Goal: Task Accomplishment & Management: Manage account settings

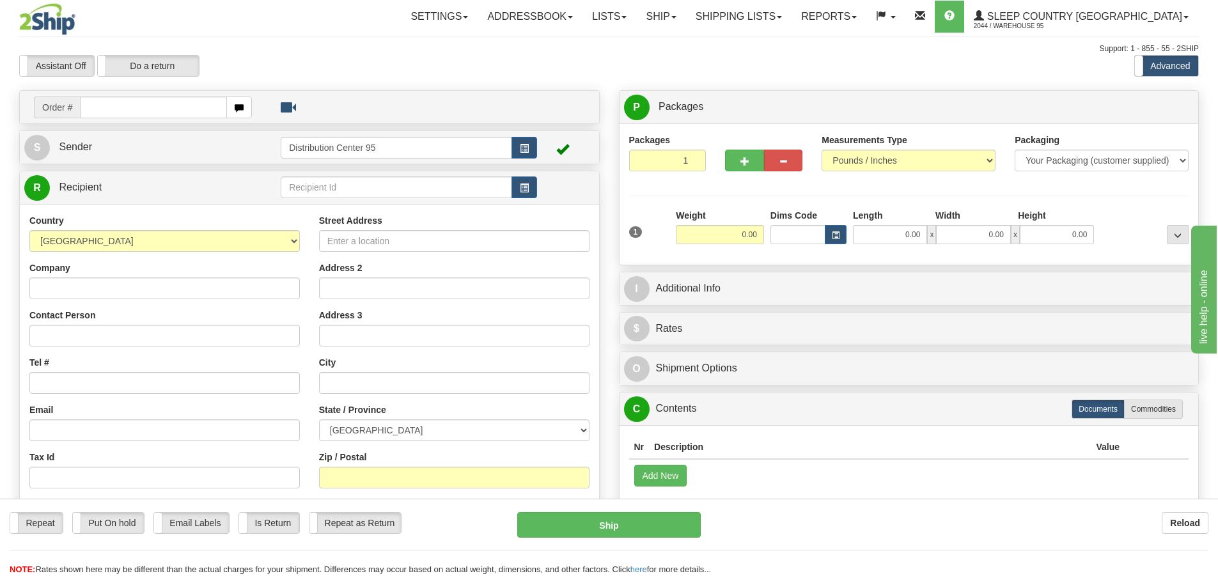
click at [0, 302] on div "Toggle navigation Settings Shipping Preferences Fields Preferences New" at bounding box center [609, 360] width 1218 height 720
click at [0, 251] on div "Toggle navigation Settings Shipping Preferences Fields Preferences New" at bounding box center [609, 360] width 1218 height 720
drag, startPoint x: 121, startPoint y: 109, endPoint x: 59, endPoint y: 122, distance: 62.8
click at [121, 109] on input "text" at bounding box center [153, 108] width 147 height 22
type input "9000I119702"
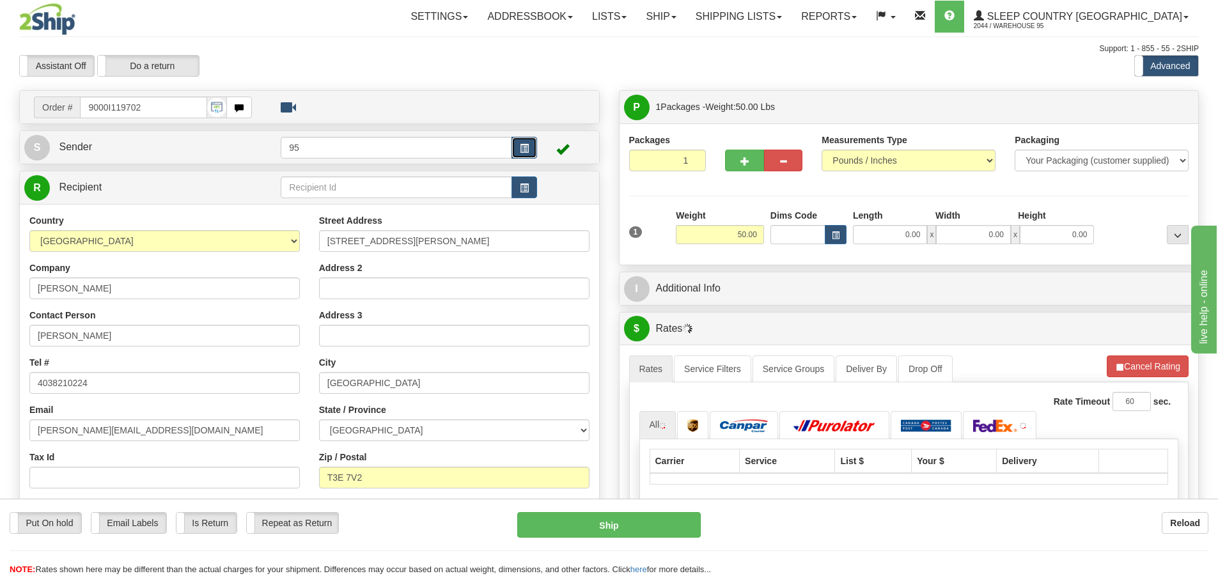
click at [527, 144] on span "button" at bounding box center [524, 148] width 9 height 8
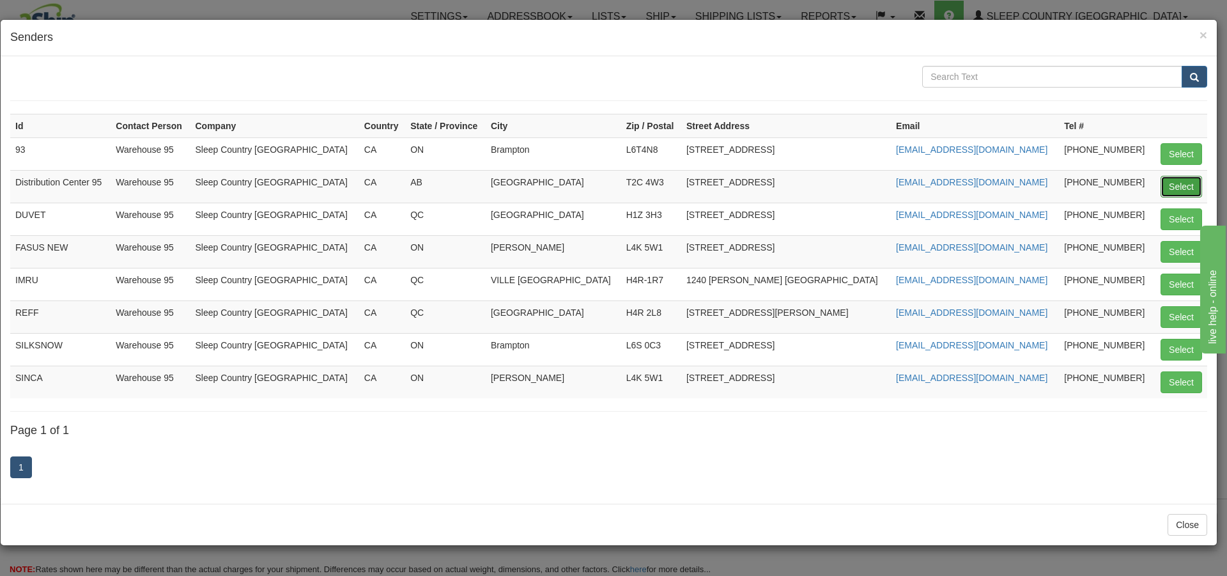
click at [1174, 188] on button "Select" at bounding box center [1182, 187] width 42 height 22
type input "Distribution Center 95"
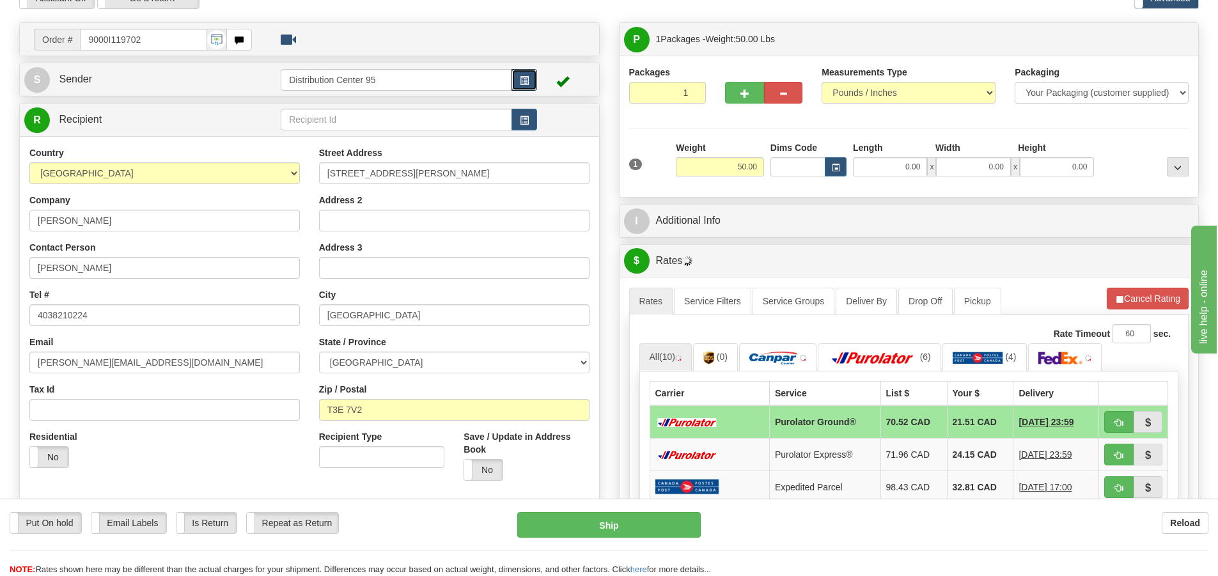
scroll to position [66, 0]
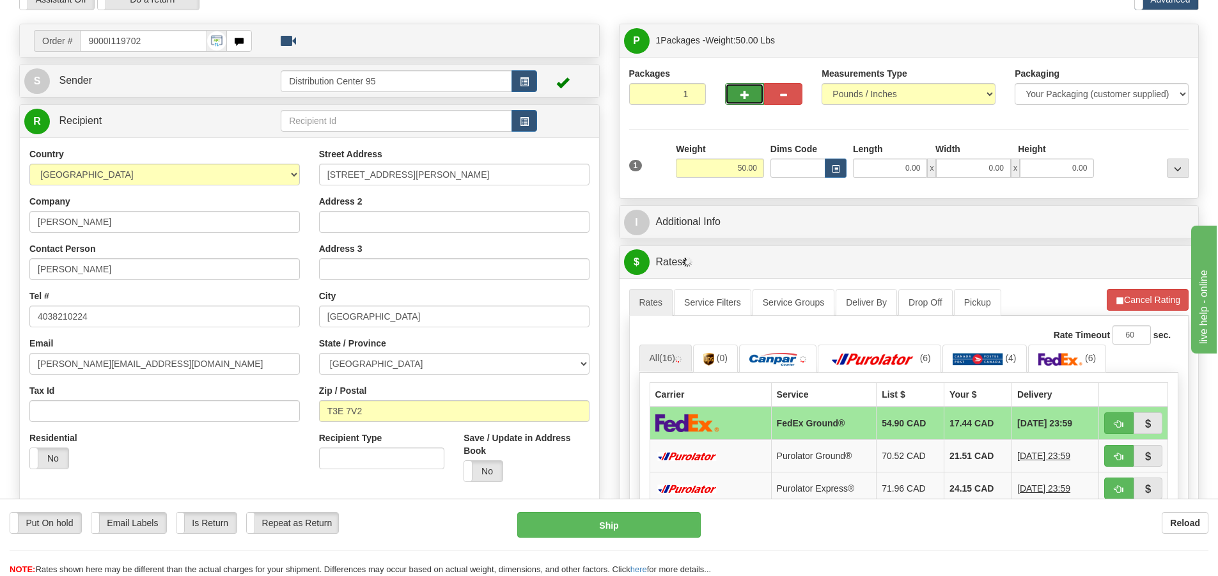
click at [743, 95] on span "button" at bounding box center [744, 95] width 9 height 8
radio input "true"
type input "2"
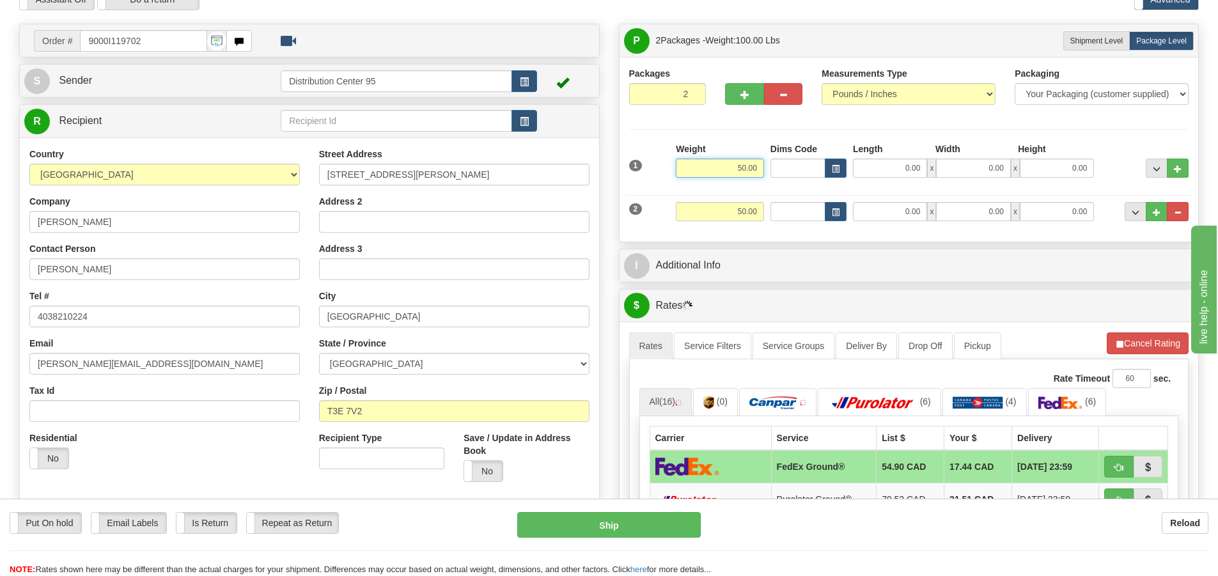
drag, startPoint x: 759, startPoint y: 168, endPoint x: 699, endPoint y: 164, distance: 60.2
click at [699, 164] on input "50.00" at bounding box center [720, 168] width 88 height 19
type input "25.00"
drag, startPoint x: 757, startPoint y: 210, endPoint x: 715, endPoint y: 212, distance: 42.3
click at [715, 212] on input "50.00" at bounding box center [720, 211] width 88 height 19
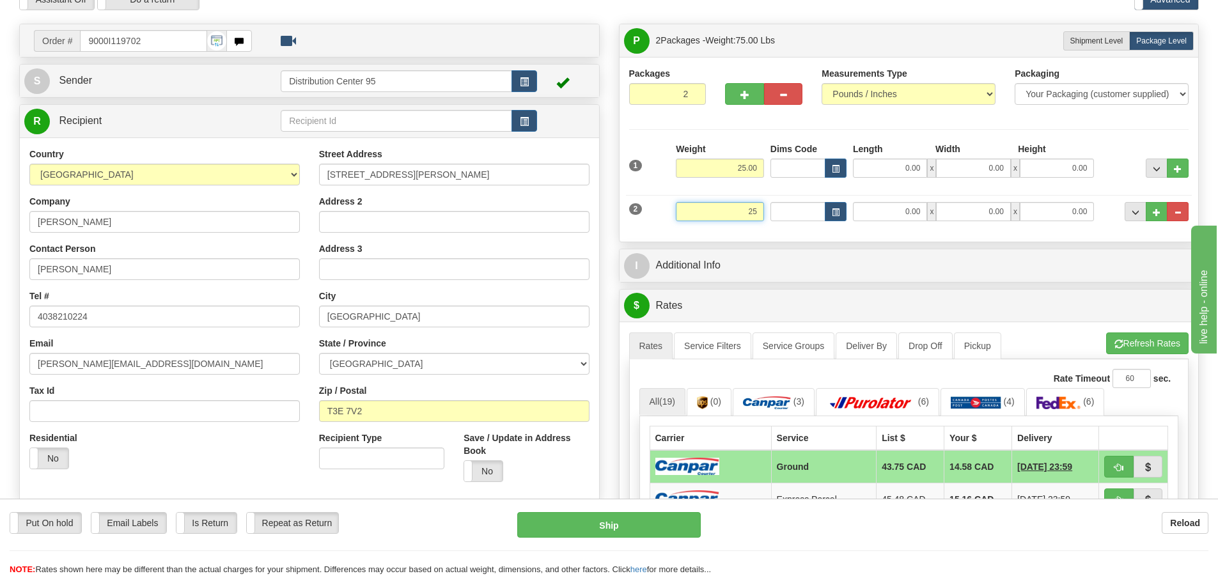
type input "25"
click at [893, 159] on input "0.00" at bounding box center [890, 168] width 74 height 19
type input "25.00"
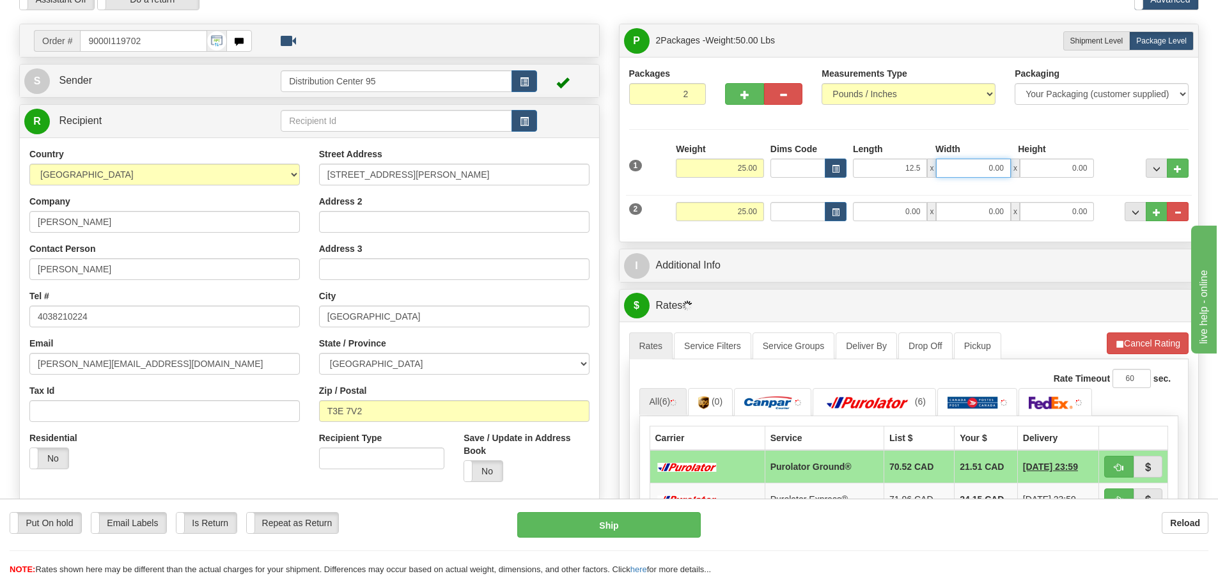
type input "12.50"
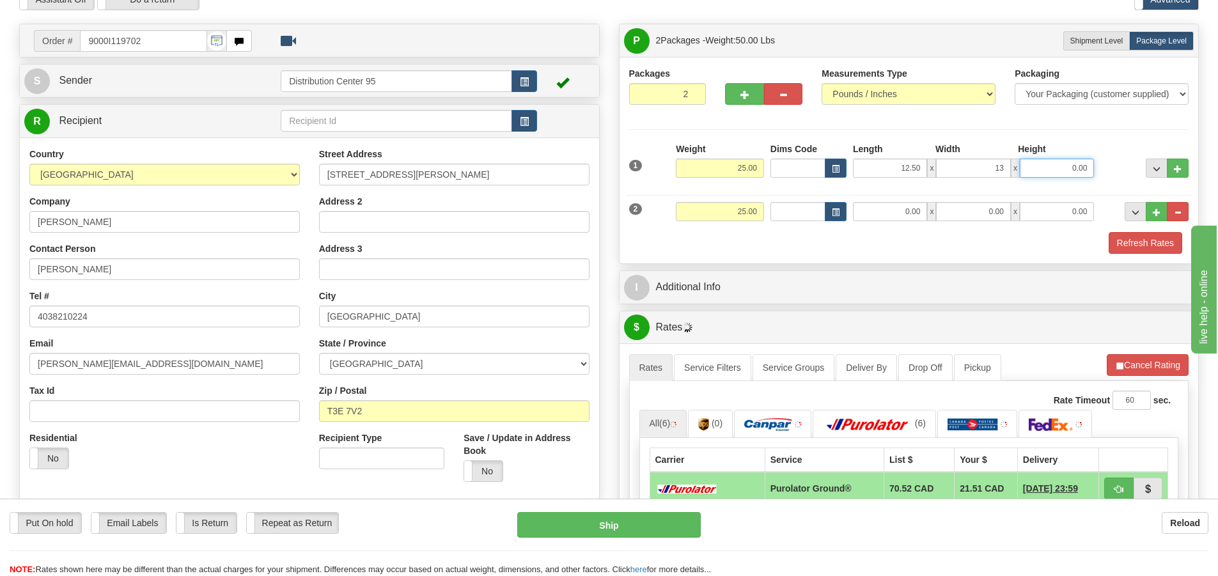
type input "13.00"
type input "40.50"
click at [908, 205] on input "0.00" at bounding box center [890, 211] width 74 height 19
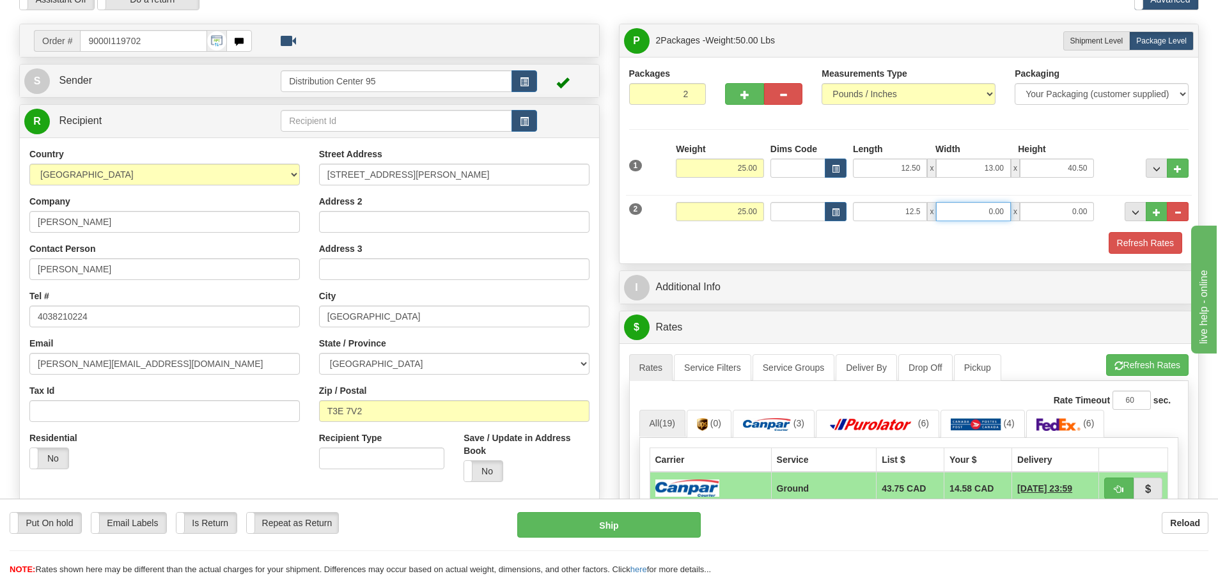
type input "12.50"
type input "13.00"
type input "40.50"
click at [1128, 233] on button "Refresh Rates" at bounding box center [1145, 243] width 74 height 22
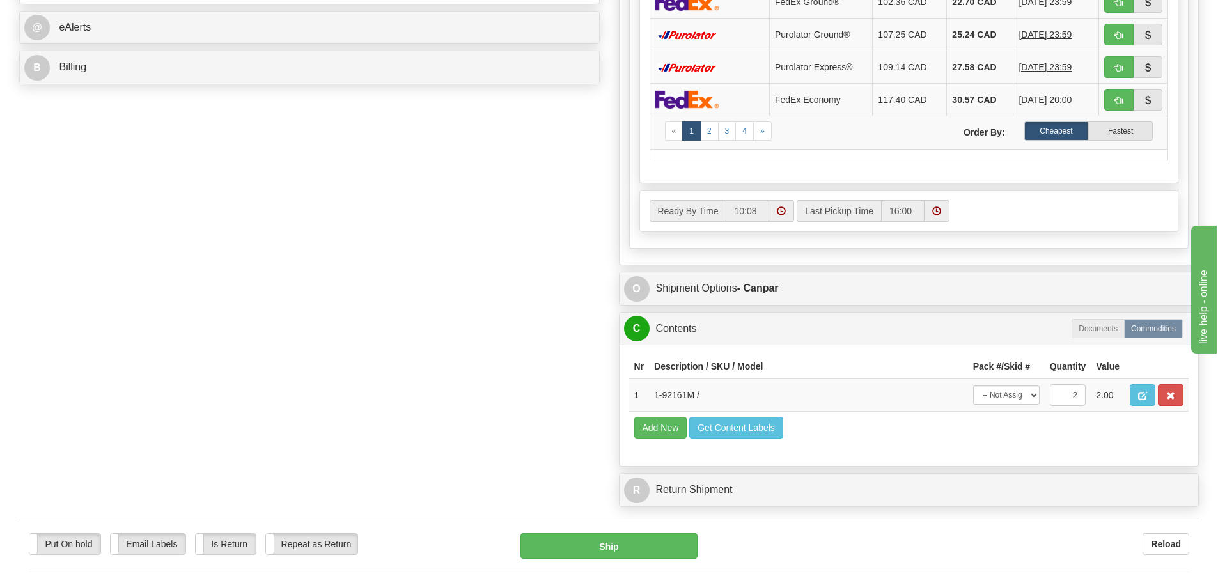
scroll to position [585, 0]
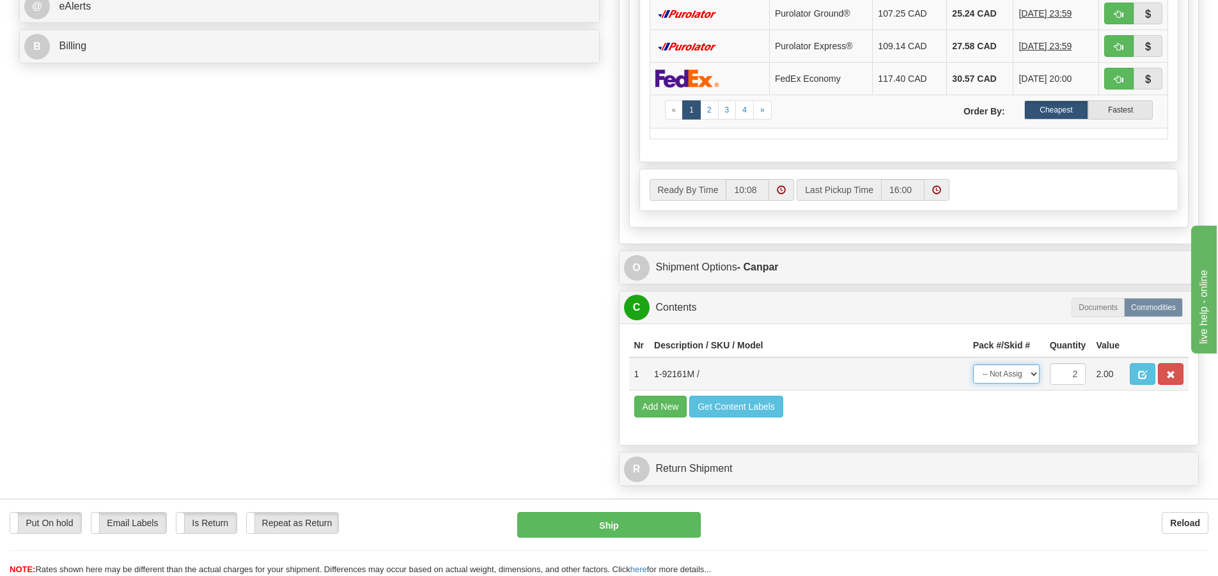
click at [1018, 380] on select "-- Not Assigned -- Package 1 Package 2 Split" at bounding box center [1006, 373] width 66 height 19
select select "SPLIT"
click at [973, 364] on select "-- Not Assigned -- Package 1 Package 2 Split" at bounding box center [1006, 373] width 66 height 19
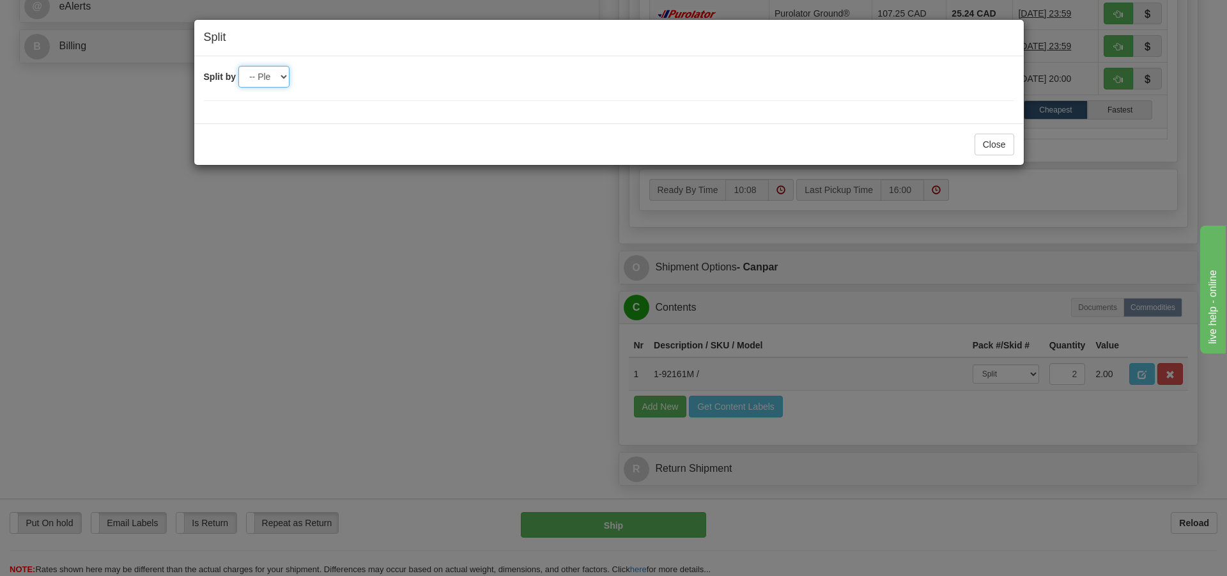
click at [267, 80] on select "-- Please select -- 2" at bounding box center [263, 77] width 51 height 22
select select "2"
click at [238, 66] on select "-- Please select -- 2" at bounding box center [263, 77] width 51 height 22
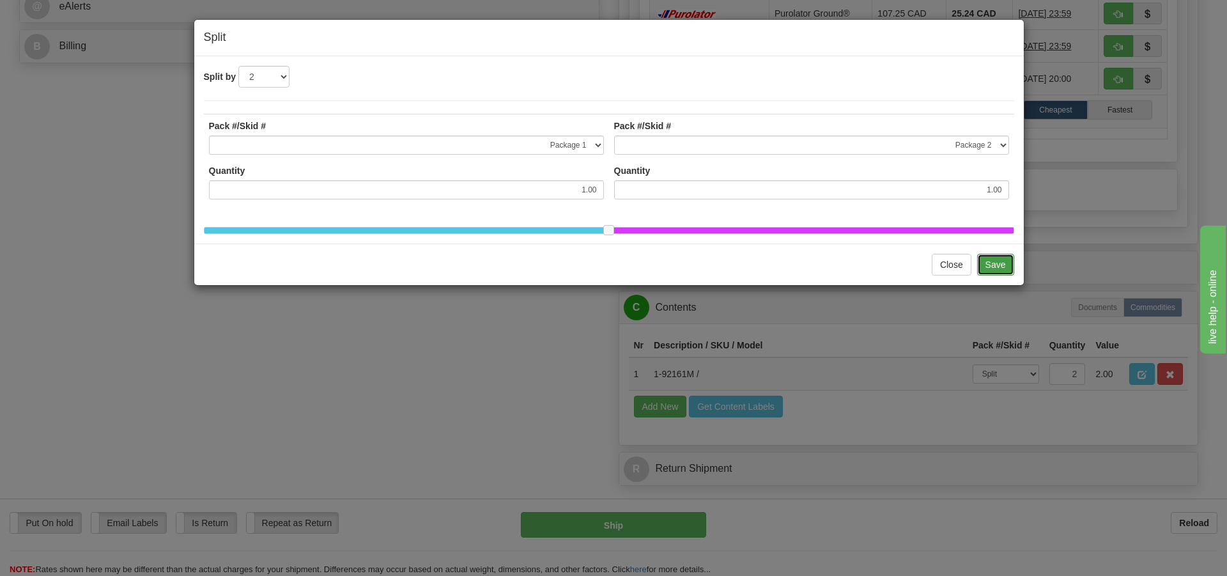
click at [990, 270] on button "Save" at bounding box center [995, 265] width 37 height 22
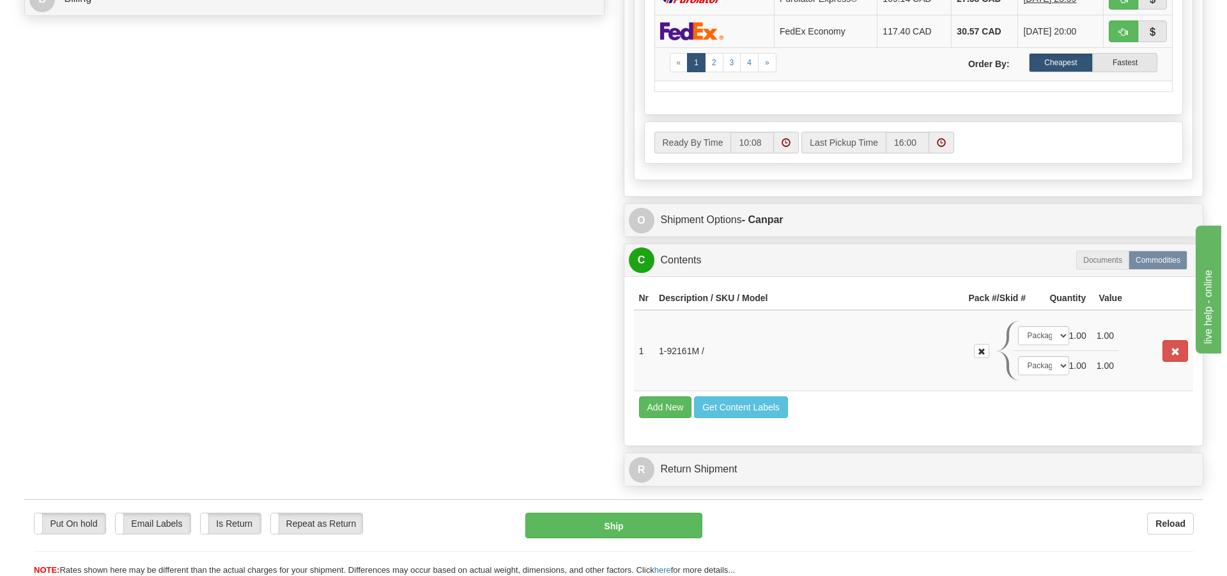
scroll to position [694, 0]
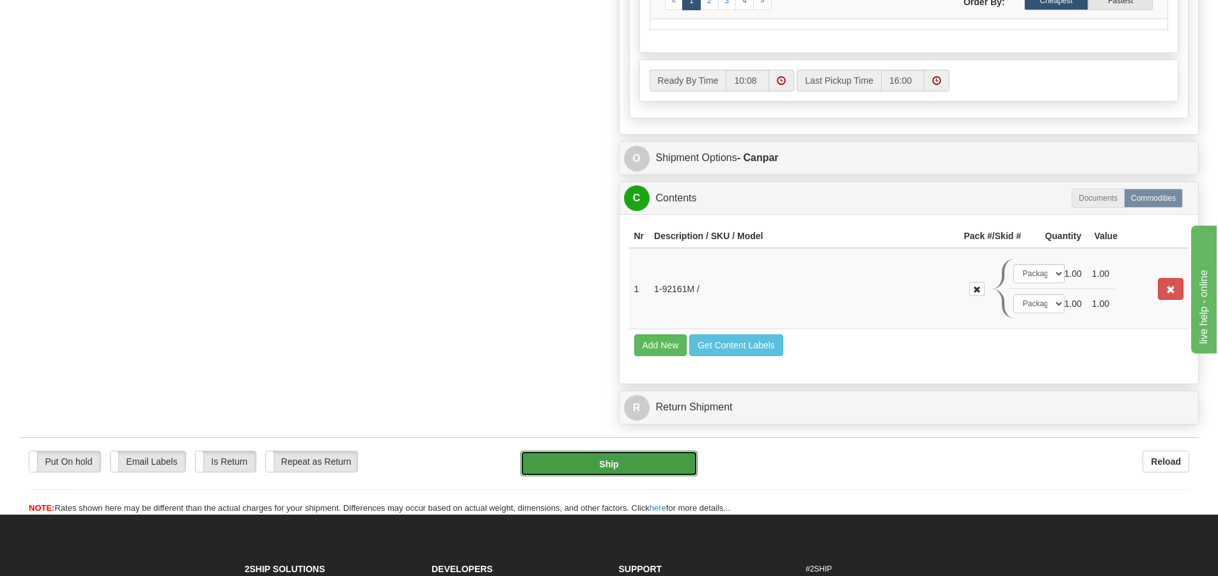
click at [656, 471] on button "Ship" at bounding box center [608, 464] width 177 height 26
type input "1"
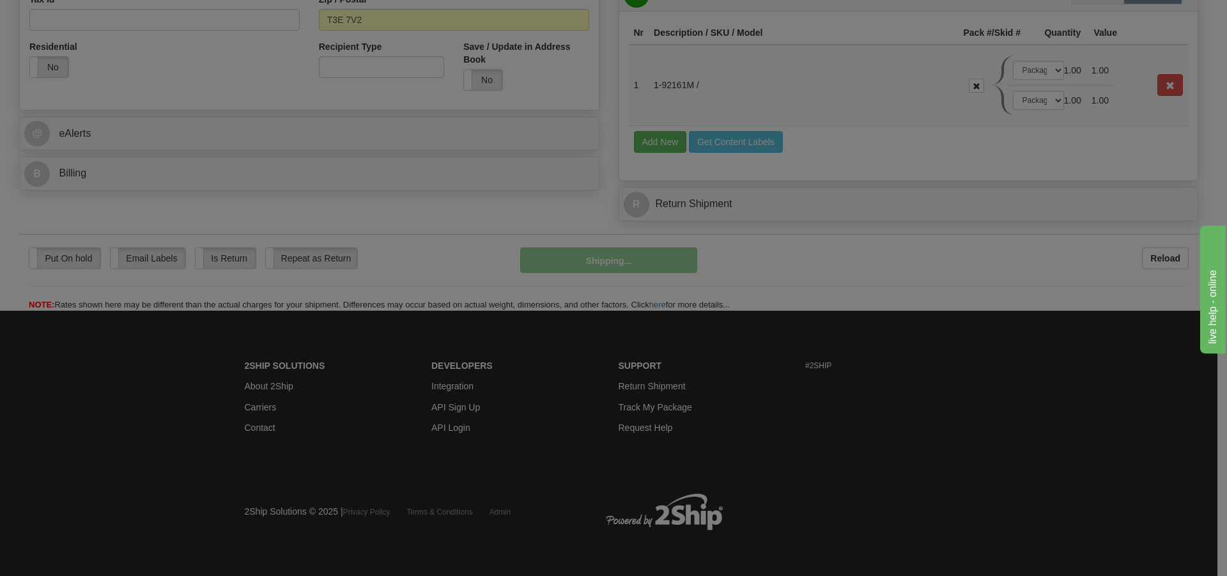
scroll to position [457, 0]
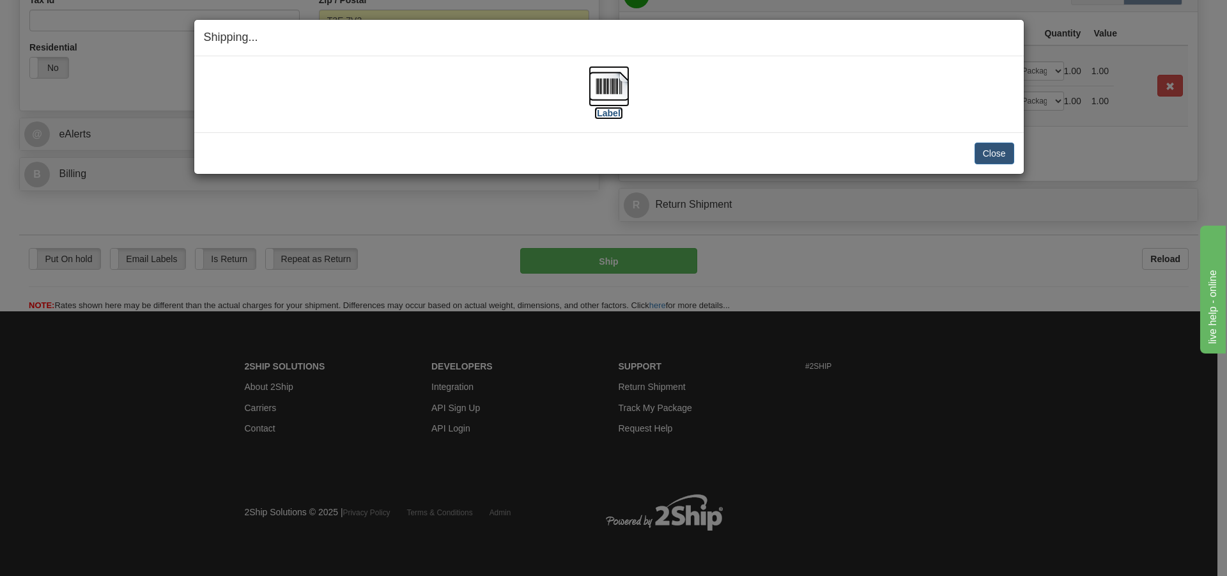
click at [617, 80] on img at bounding box center [609, 86] width 41 height 41
click at [989, 155] on button "Close" at bounding box center [995, 154] width 40 height 22
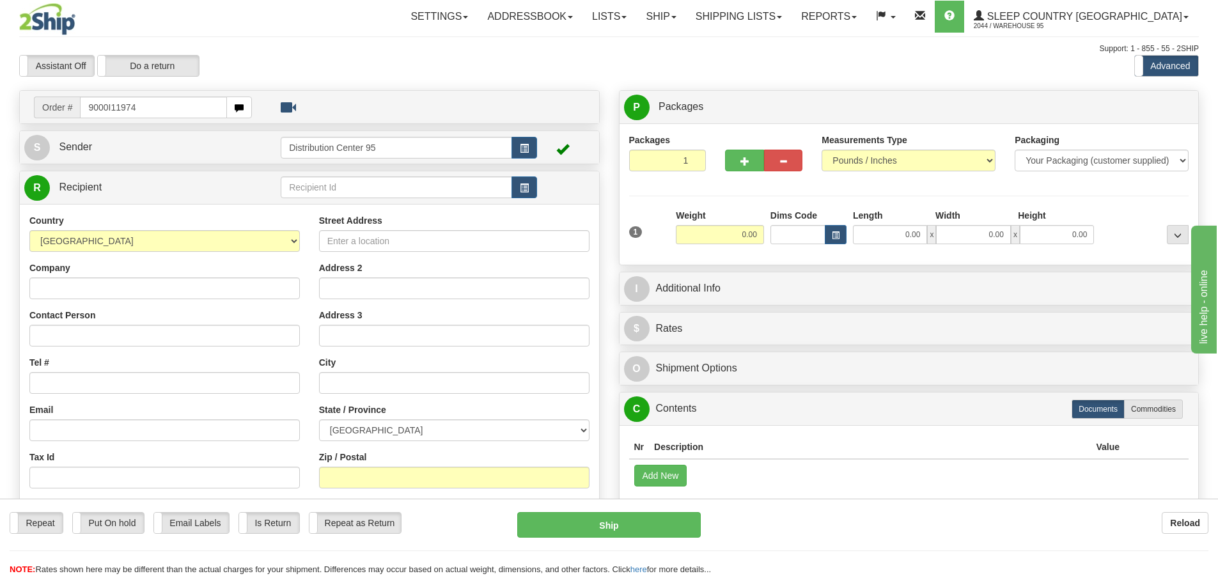
type input "9000I119745"
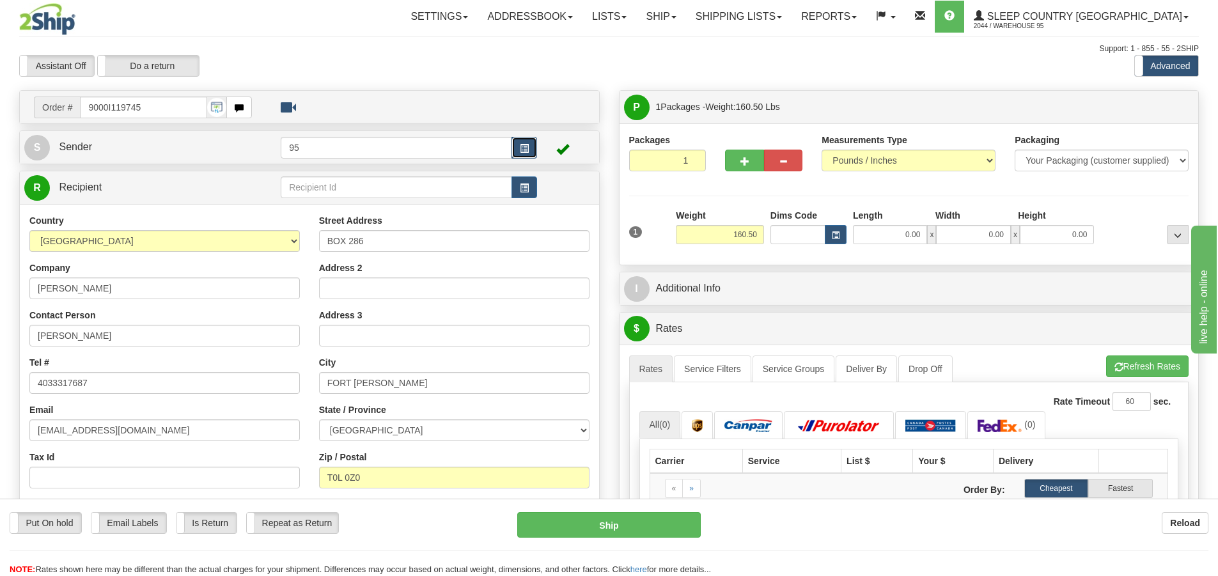
click at [529, 144] on span "button" at bounding box center [524, 148] width 9 height 8
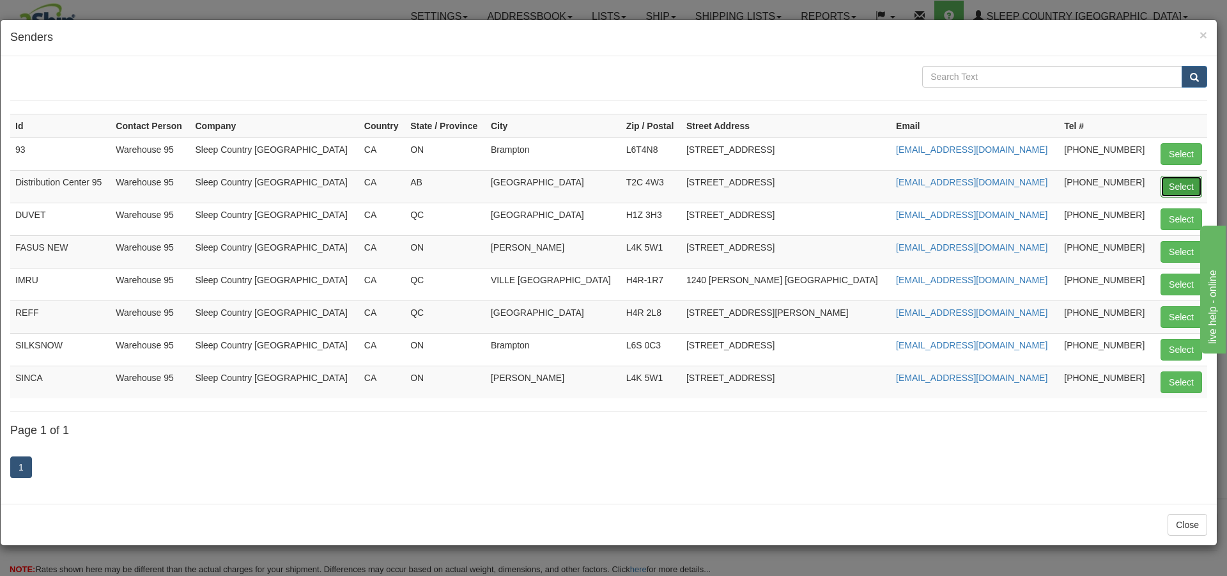
click at [1188, 182] on button "Select" at bounding box center [1182, 187] width 42 height 22
type input "Distribution Center 95"
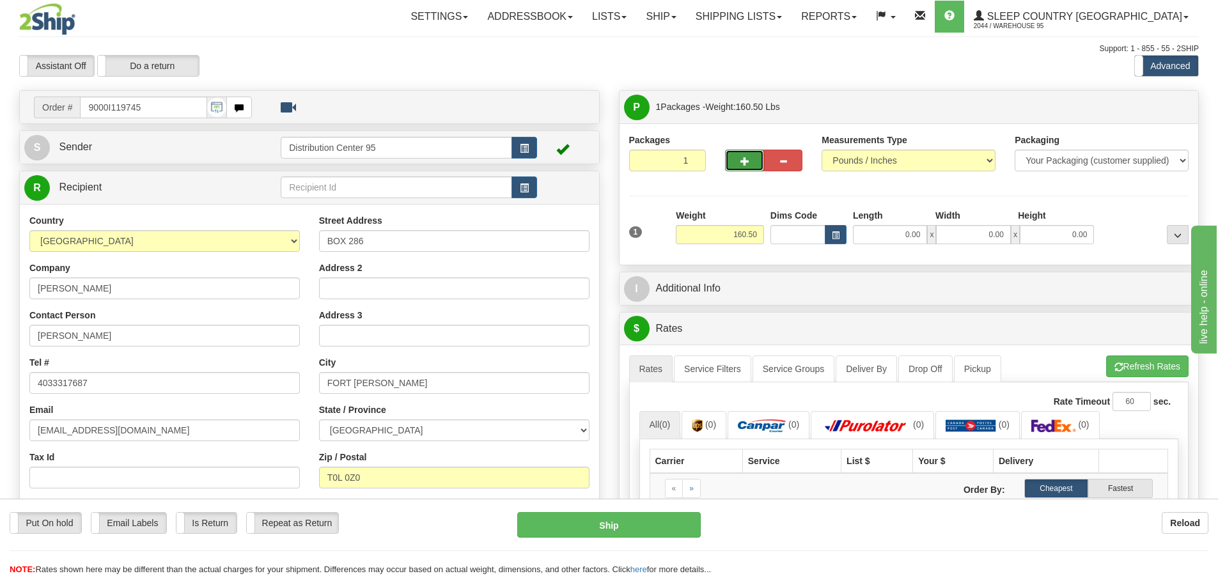
click at [741, 155] on button "button" at bounding box center [744, 161] width 38 height 22
radio input "true"
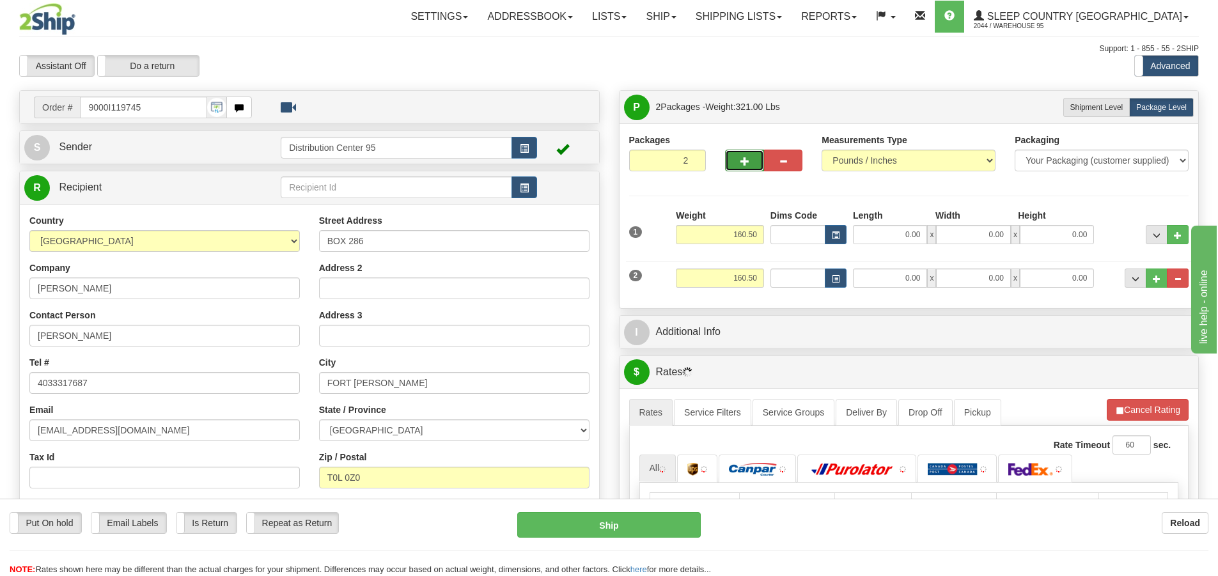
click at [742, 160] on span "button" at bounding box center [744, 161] width 9 height 8
type input "3"
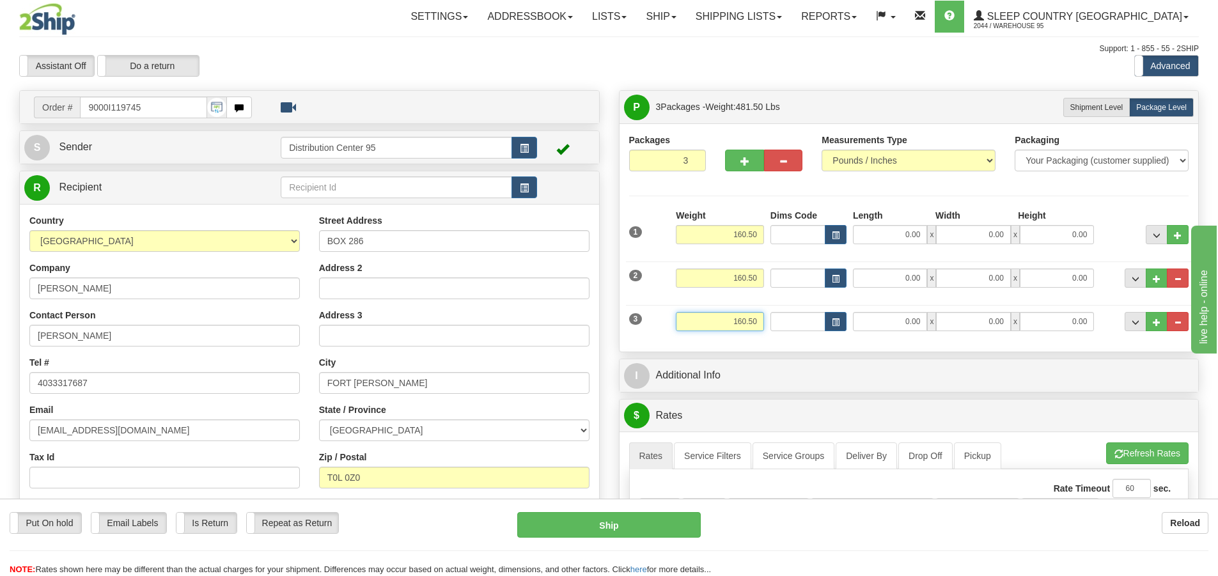
drag, startPoint x: 758, startPoint y: 325, endPoint x: 724, endPoint y: 323, distance: 33.9
click at [724, 323] on input "160.50" at bounding box center [720, 321] width 88 height 19
type input "3.00"
drag, startPoint x: 758, startPoint y: 275, endPoint x: 705, endPoint y: 275, distance: 53.1
click at [705, 275] on input "160.50" at bounding box center [720, 277] width 88 height 19
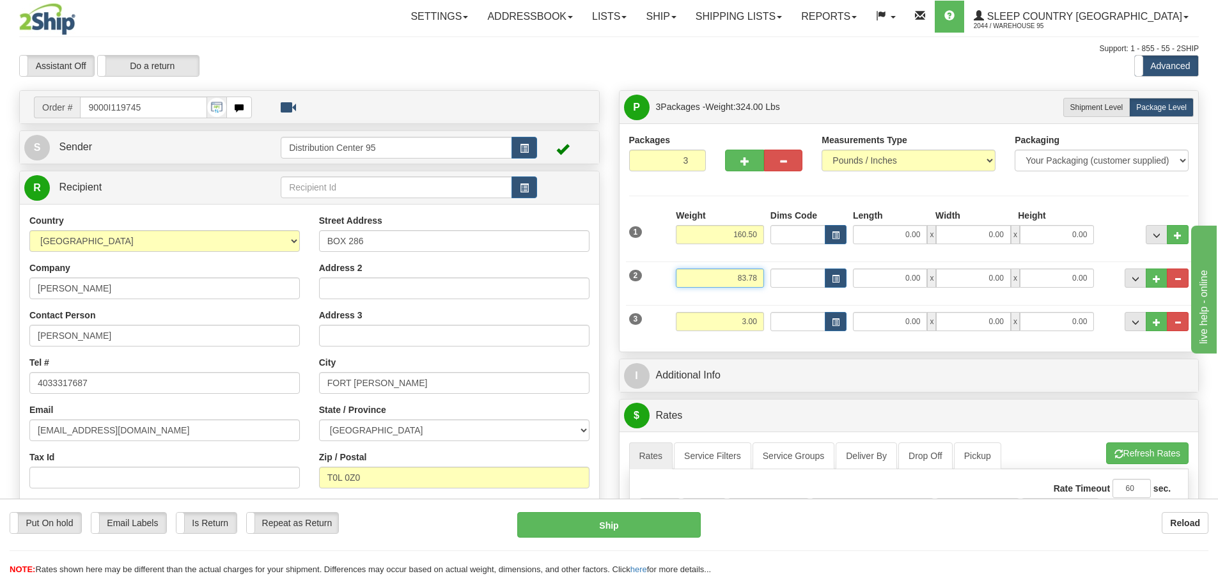
type input "83.78"
drag, startPoint x: 757, startPoint y: 236, endPoint x: 700, endPoint y: 238, distance: 57.6
click at [700, 238] on input "160.50" at bounding box center [720, 234] width 88 height 19
type input "73.72"
click at [876, 235] on input "0.00" at bounding box center [890, 234] width 74 height 19
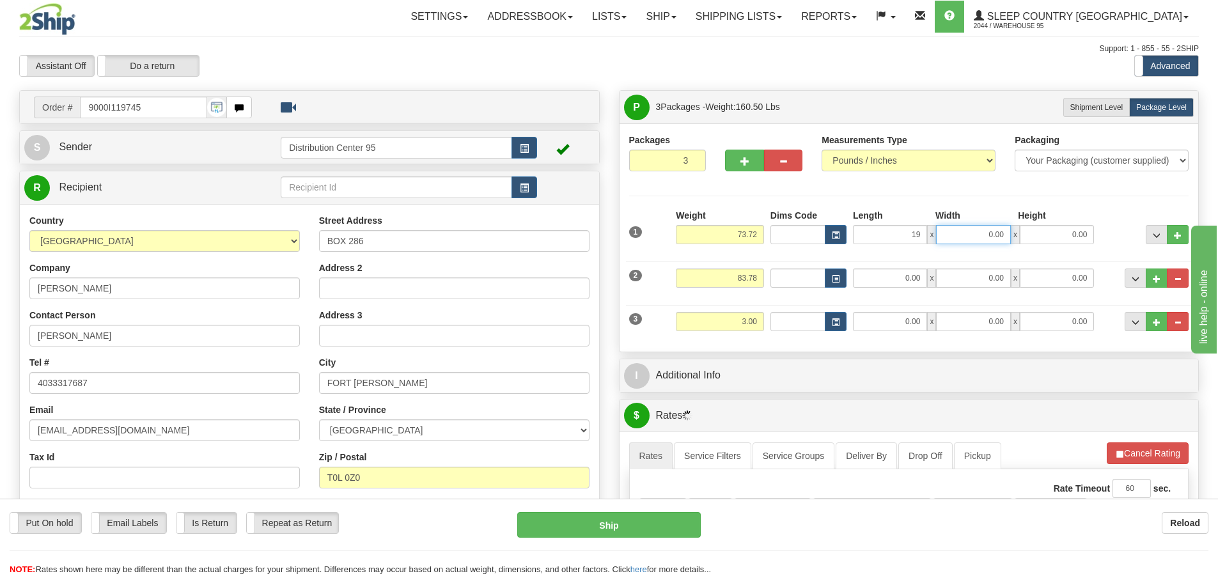
type input "19.00"
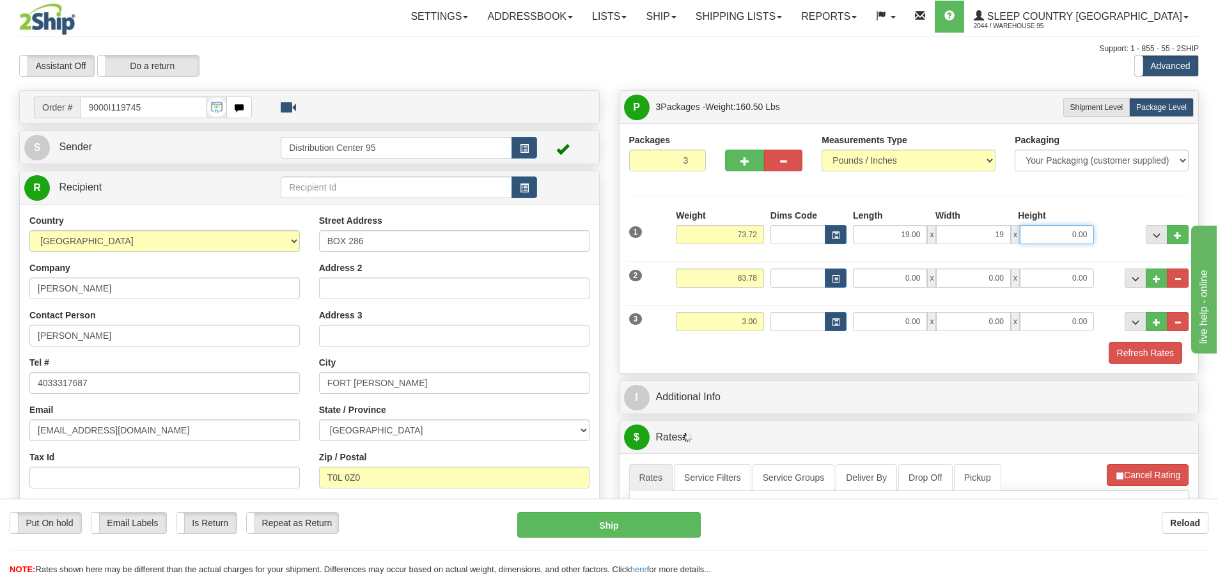
type input "19.00"
type input "41.50"
click at [901, 274] on input "0.00" at bounding box center [890, 277] width 74 height 19
type input "81.50"
type input "17.00"
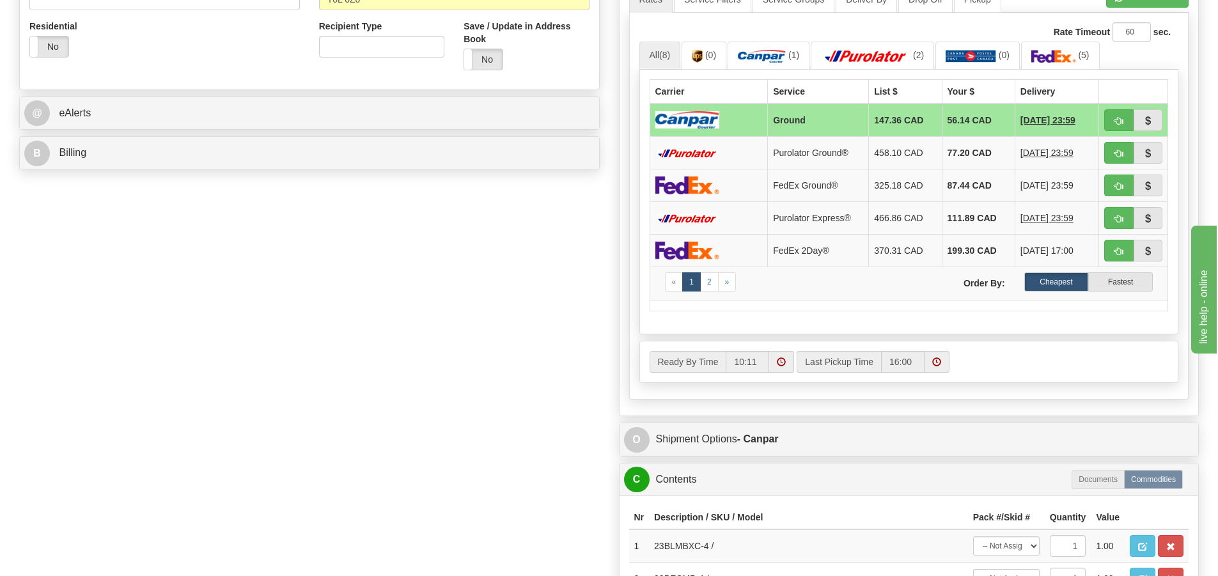
scroll to position [759, 0]
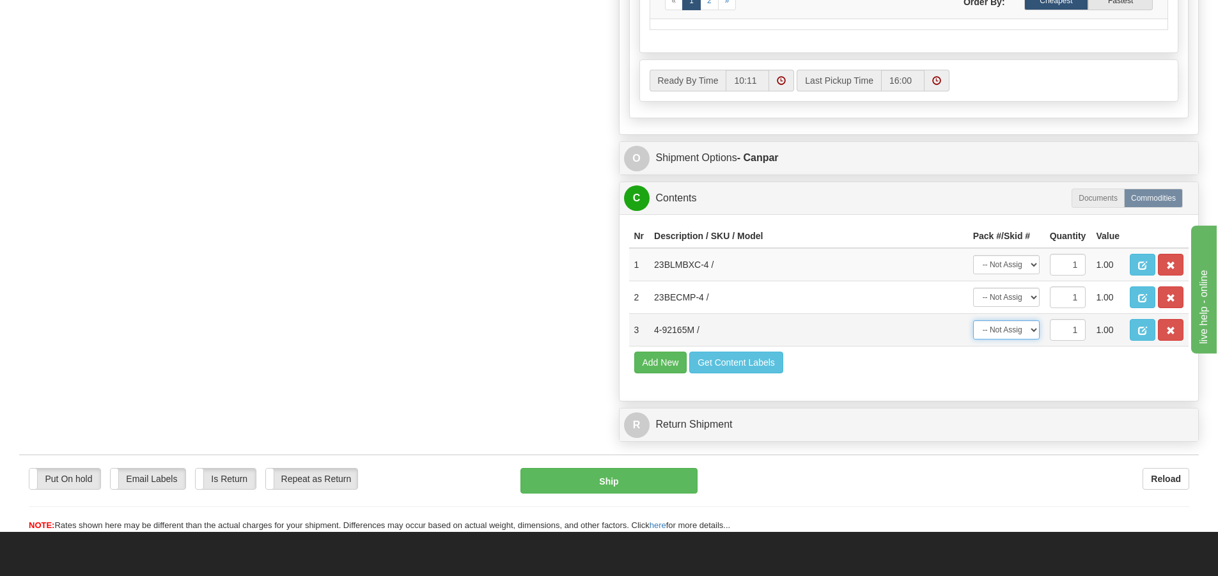
type input "10.00"
click at [1012, 335] on select "-- Not Assigned -- Package 1 Package 2 Package 3" at bounding box center [1006, 329] width 66 height 19
select select "0"
click at [973, 320] on select "-- Not Assigned -- Package 1 Package 2 Package 3" at bounding box center [1006, 329] width 66 height 19
click at [1017, 270] on select "-- Not Assigned -- Package 1 Package 2 Package 3" at bounding box center [1006, 264] width 66 height 19
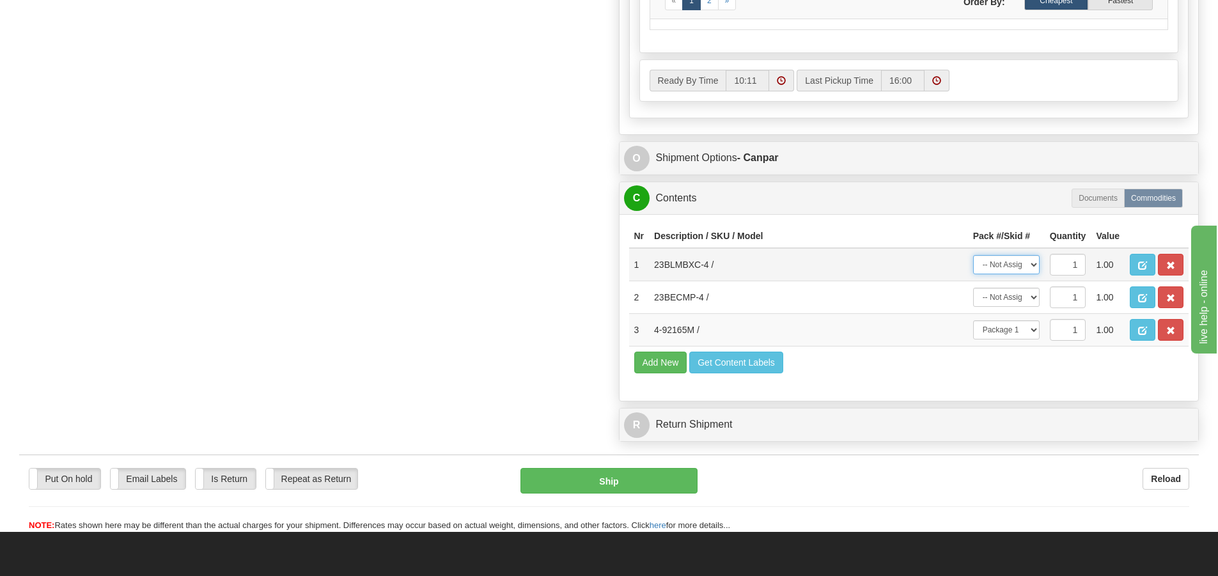
select select "1"
click at [973, 255] on select "-- Not Assigned -- Package 1 Package 2 Package 3" at bounding box center [1006, 264] width 66 height 19
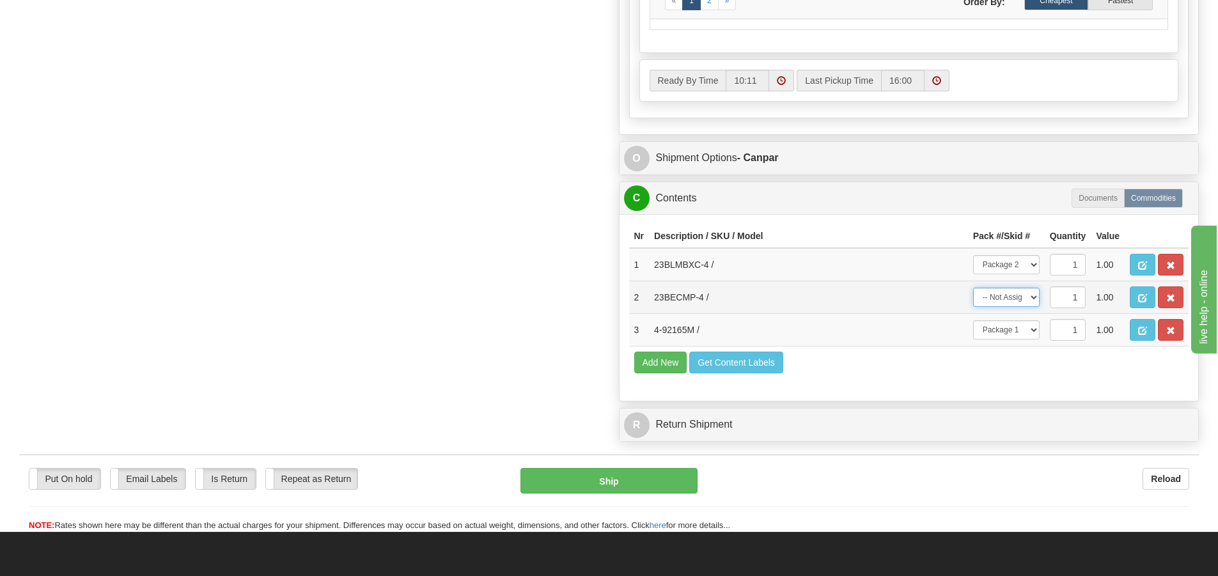
drag, startPoint x: 1017, startPoint y: 290, endPoint x: 1017, endPoint y: 306, distance: 15.3
click at [1017, 290] on select "-- Not Assigned -- Package 1 Package 2 Package 3" at bounding box center [1006, 297] width 66 height 19
select select "2"
click at [973, 288] on select "-- Not Assigned -- Package 1 Package 2 Package 3" at bounding box center [1006, 297] width 66 height 19
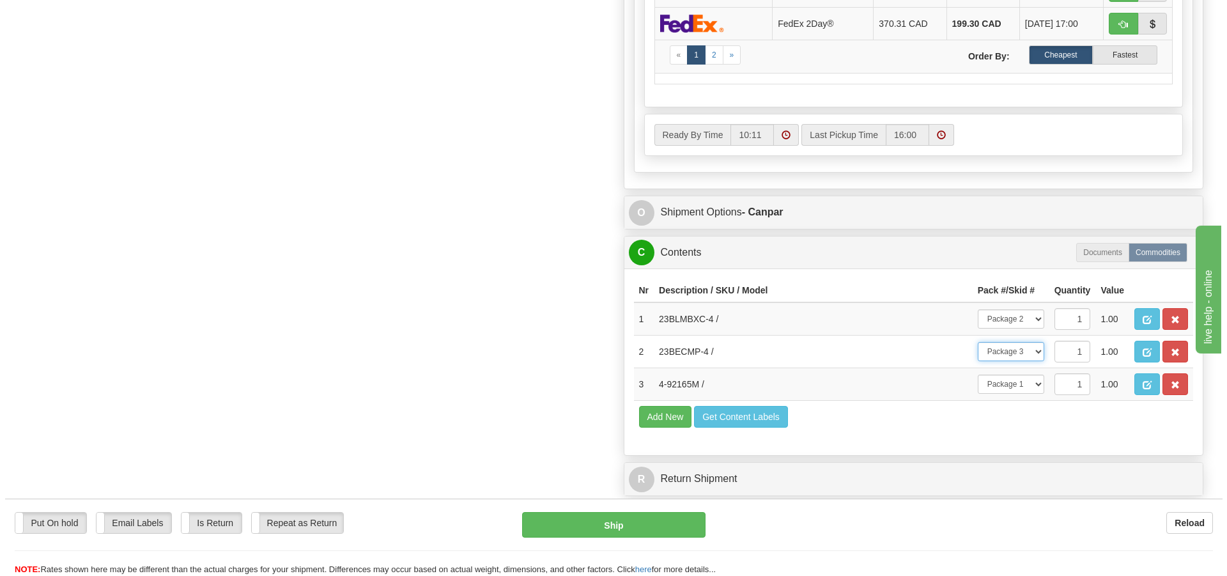
scroll to position [703, 0]
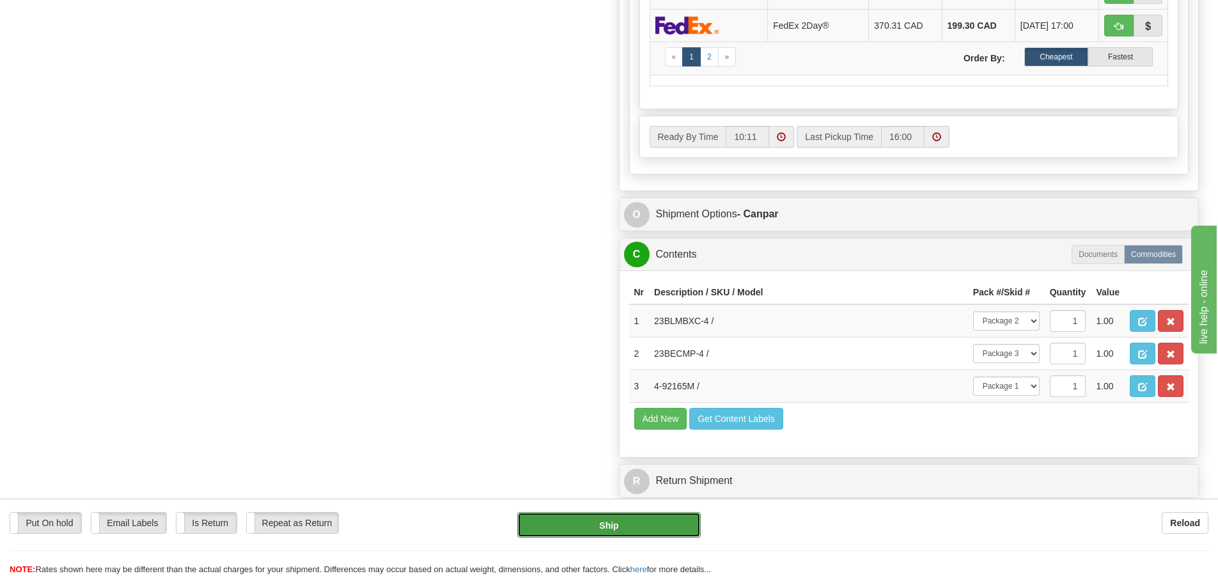
click at [596, 531] on button "Ship" at bounding box center [608, 525] width 183 height 26
type input "1"
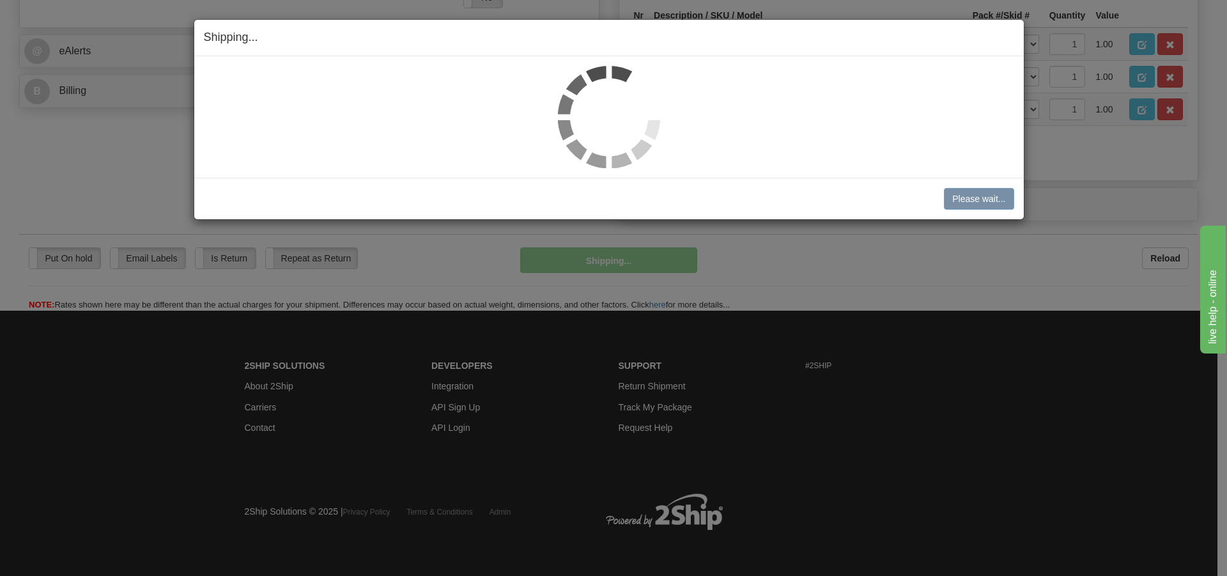
scroll to position [522, 0]
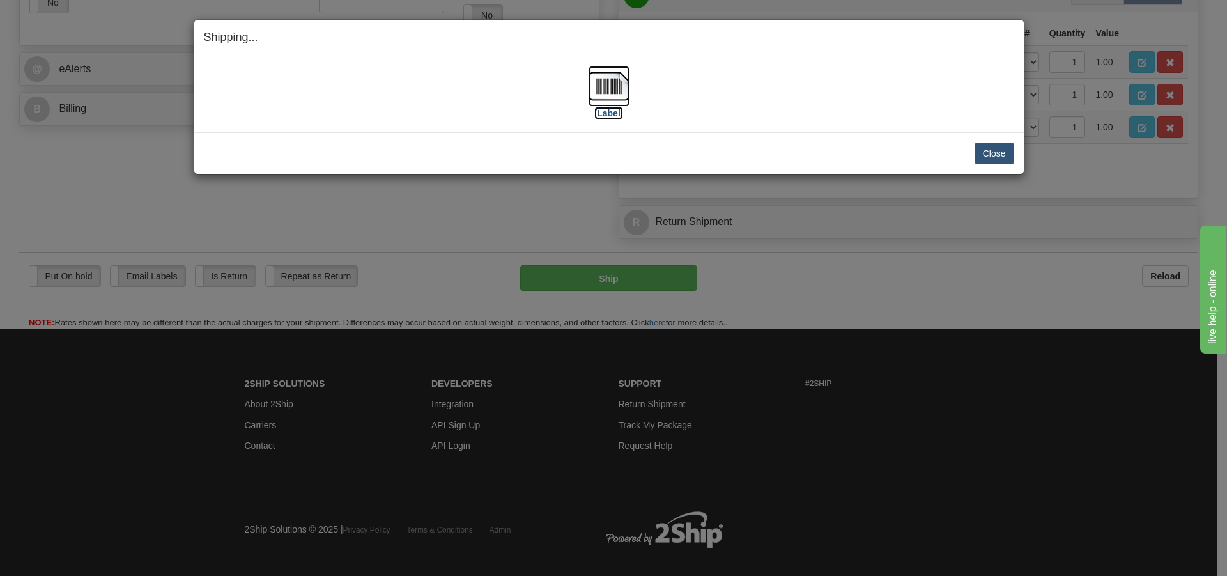
click at [596, 97] on img at bounding box center [609, 86] width 41 height 41
click at [998, 163] on button "Close" at bounding box center [995, 154] width 40 height 22
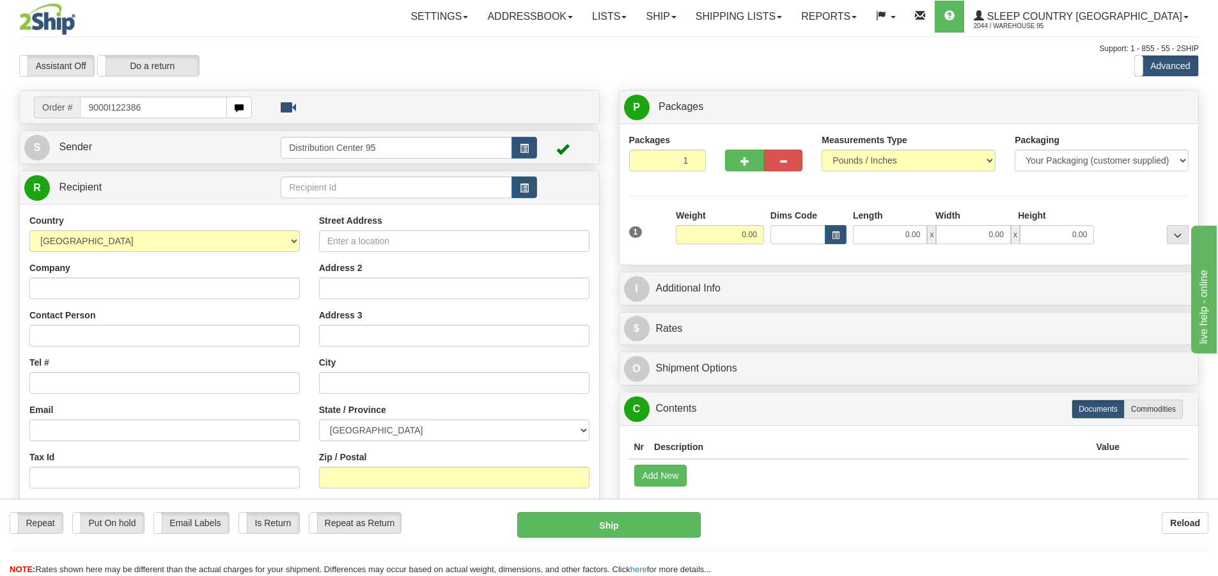
type input "9000I122386"
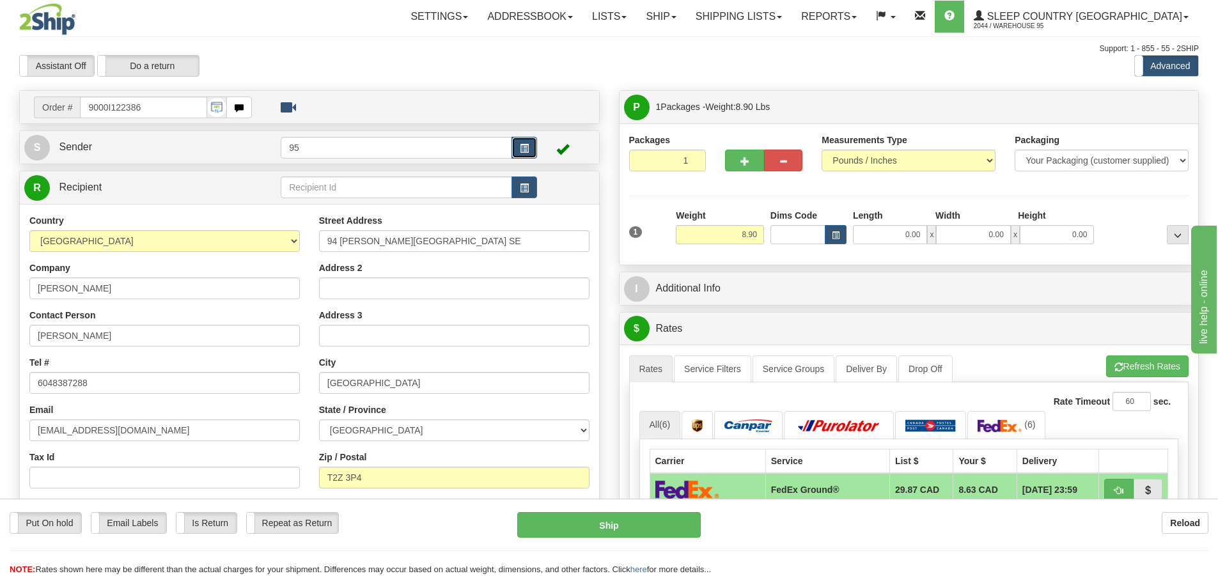
click at [519, 151] on button "button" at bounding box center [524, 148] width 26 height 22
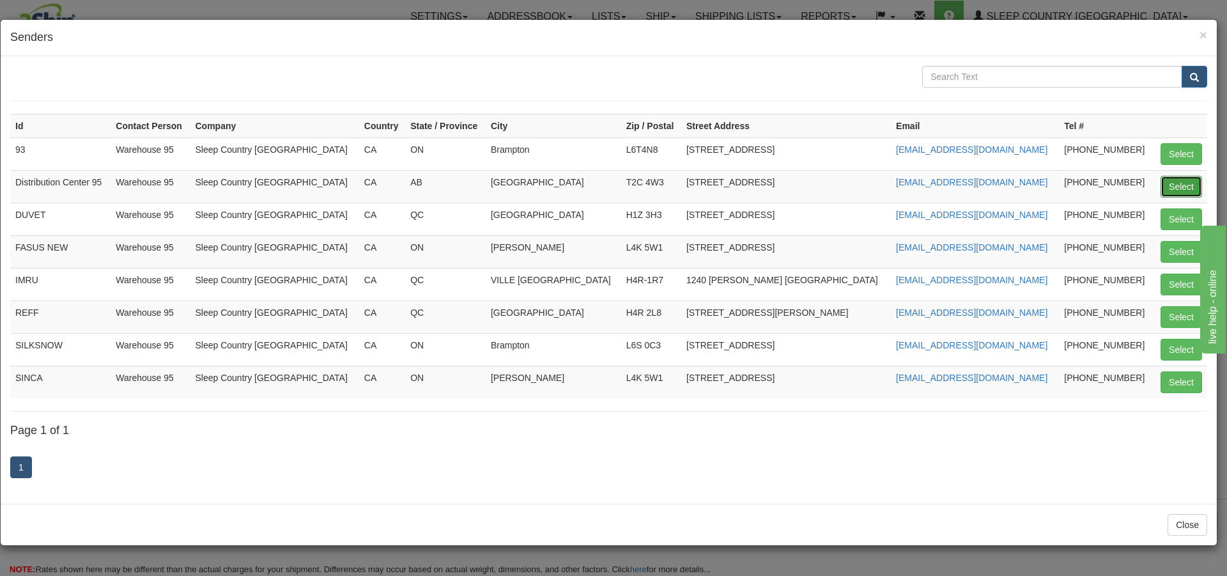
click at [1190, 184] on button "Select" at bounding box center [1182, 187] width 42 height 22
type input "Distribution Center 95"
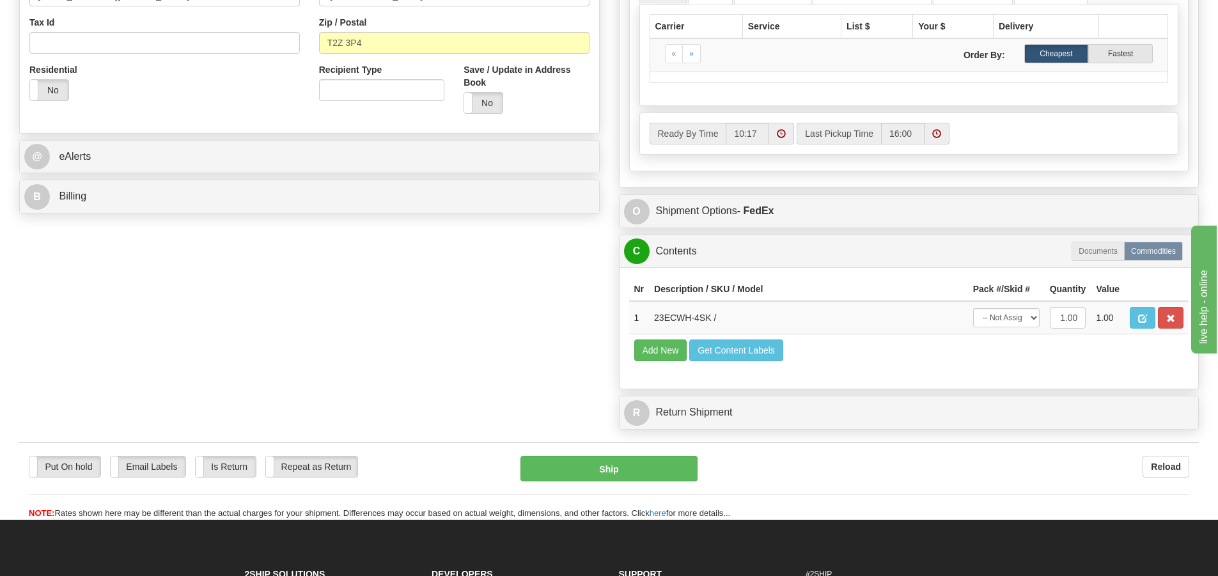
scroll to position [478, 0]
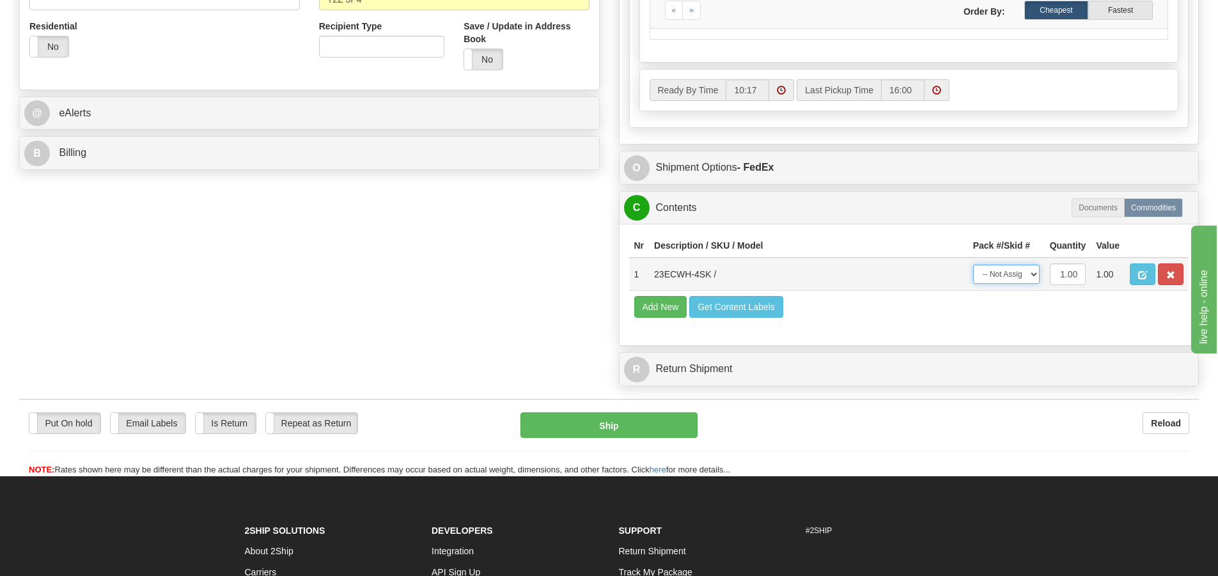
drag, startPoint x: 994, startPoint y: 275, endPoint x: 998, endPoint y: 284, distance: 9.2
click at [994, 275] on select "-- Not Assigned -- Package 1" at bounding box center [1006, 274] width 66 height 19
select select "0"
click at [973, 265] on select "-- Not Assigned -- Package 1" at bounding box center [1006, 274] width 66 height 19
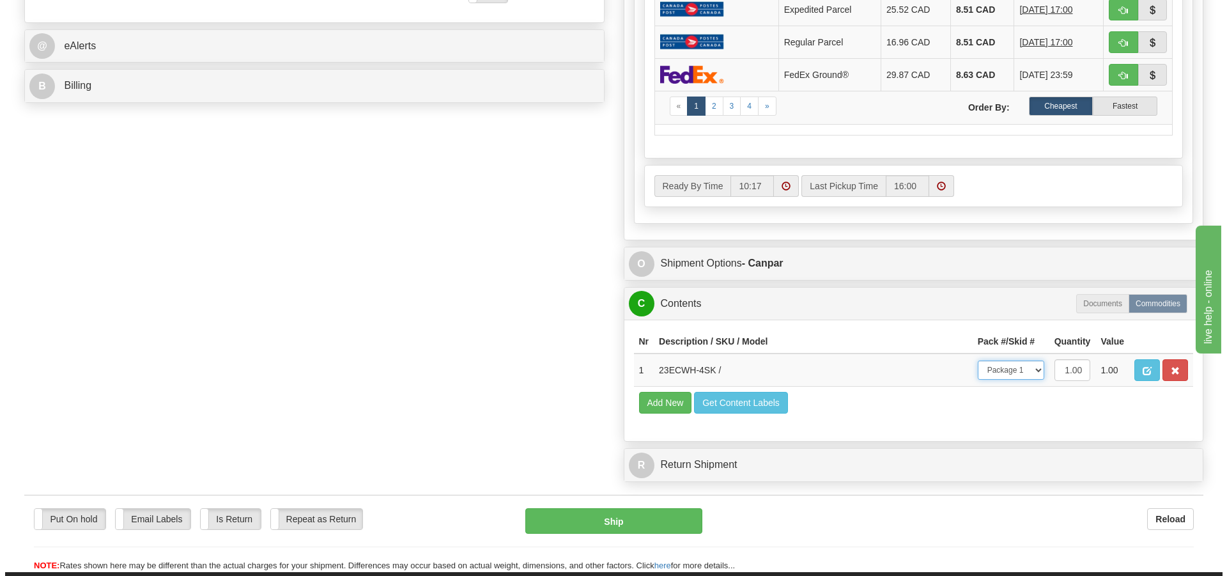
scroll to position [558, 0]
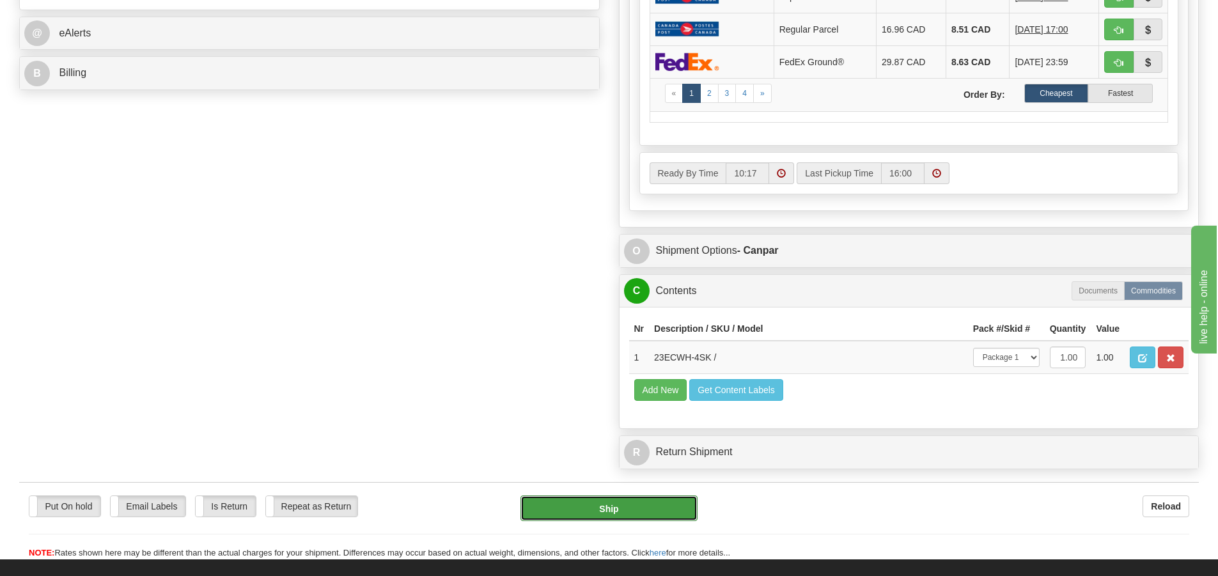
click at [611, 511] on button "Ship" at bounding box center [608, 508] width 177 height 26
type input "1"
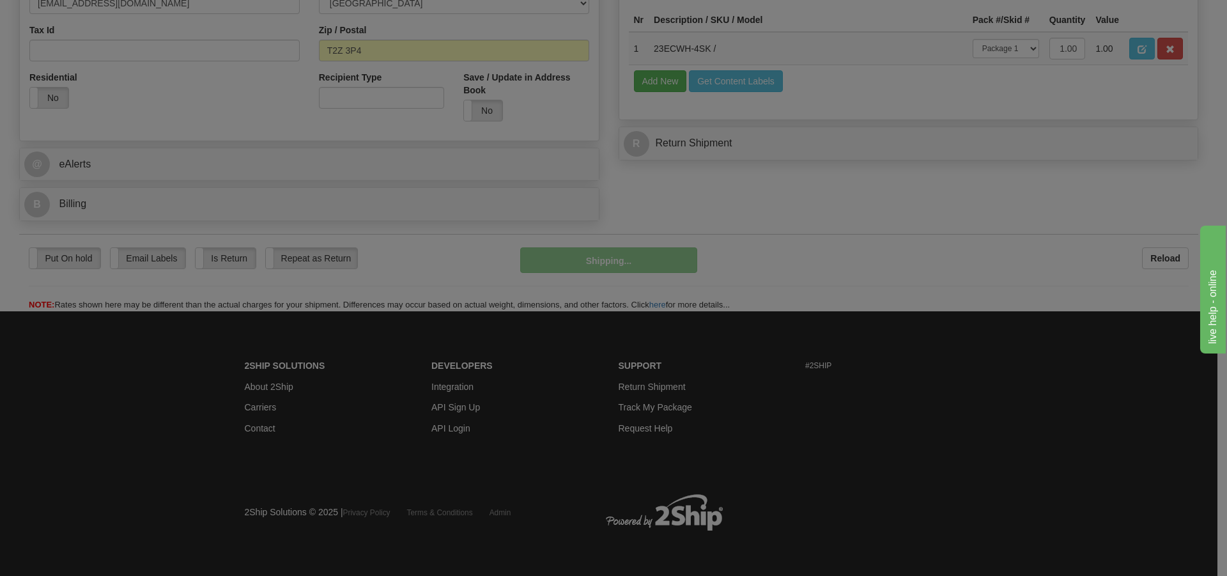
scroll to position [428, 0]
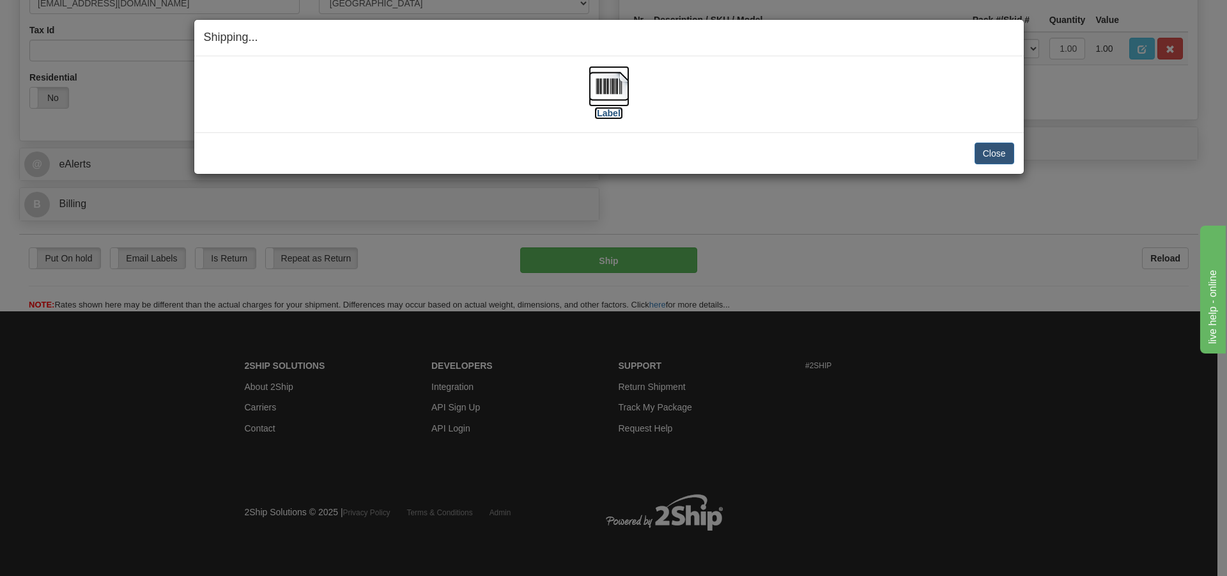
click at [619, 81] on img at bounding box center [609, 86] width 41 height 41
click at [981, 153] on button "Close" at bounding box center [995, 154] width 40 height 22
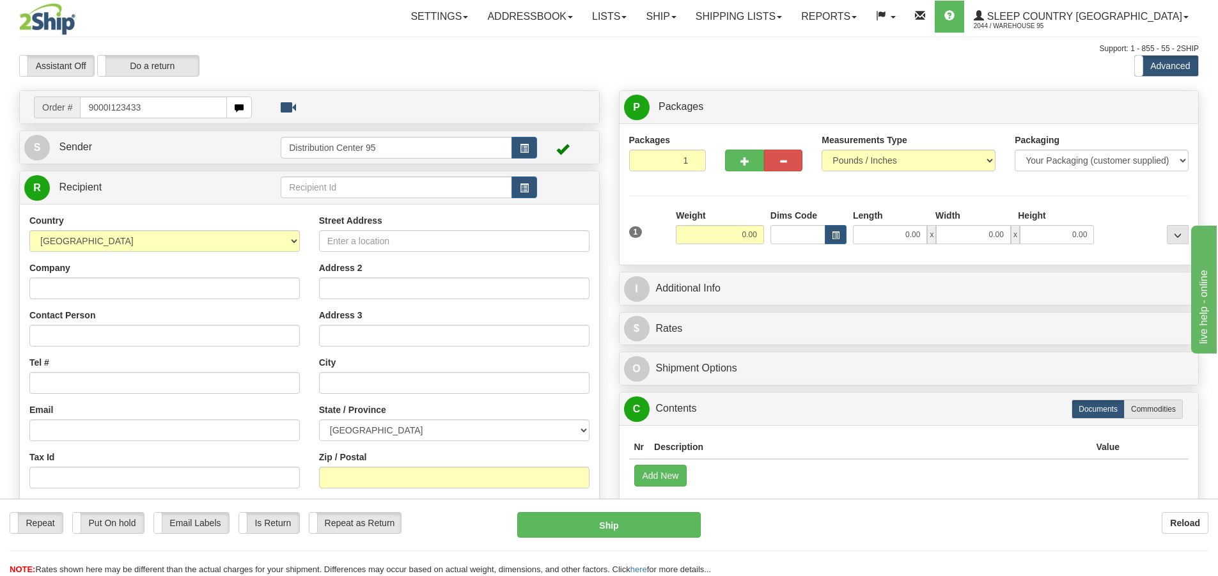
type input "9000I123433"
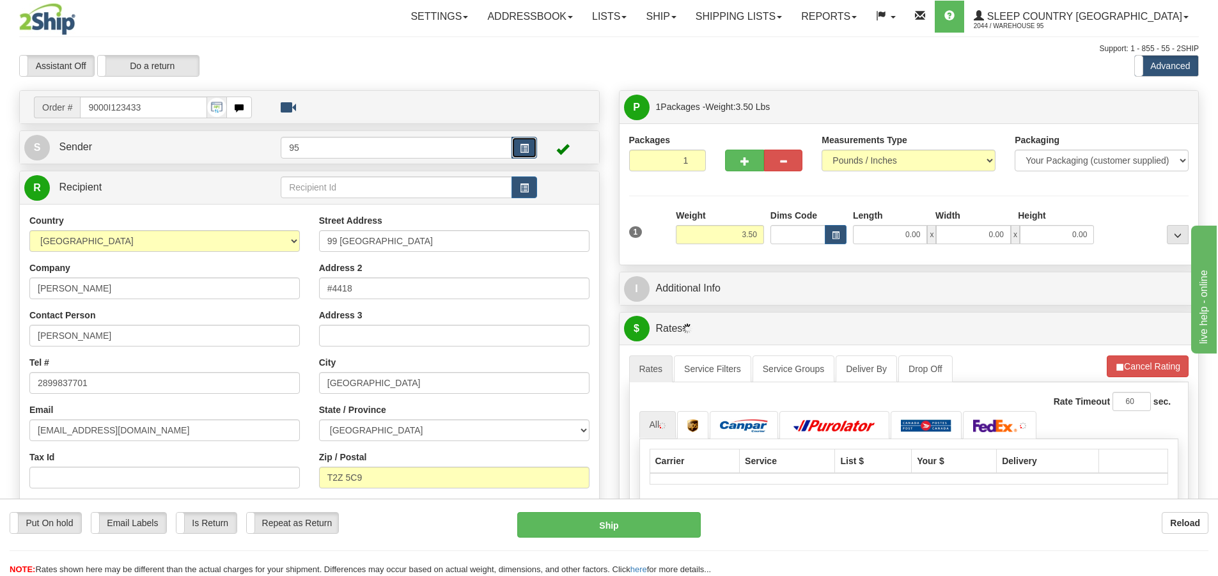
click at [525, 144] on span "button" at bounding box center [524, 148] width 9 height 8
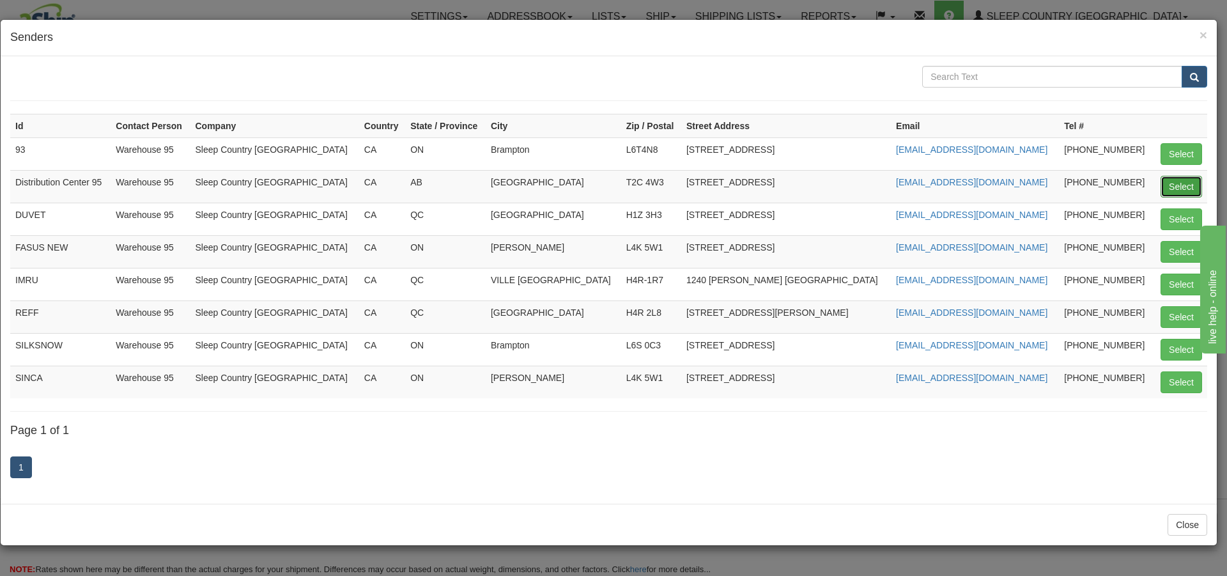
click at [1176, 179] on button "Select" at bounding box center [1182, 187] width 42 height 22
type input "Distribution Center 95"
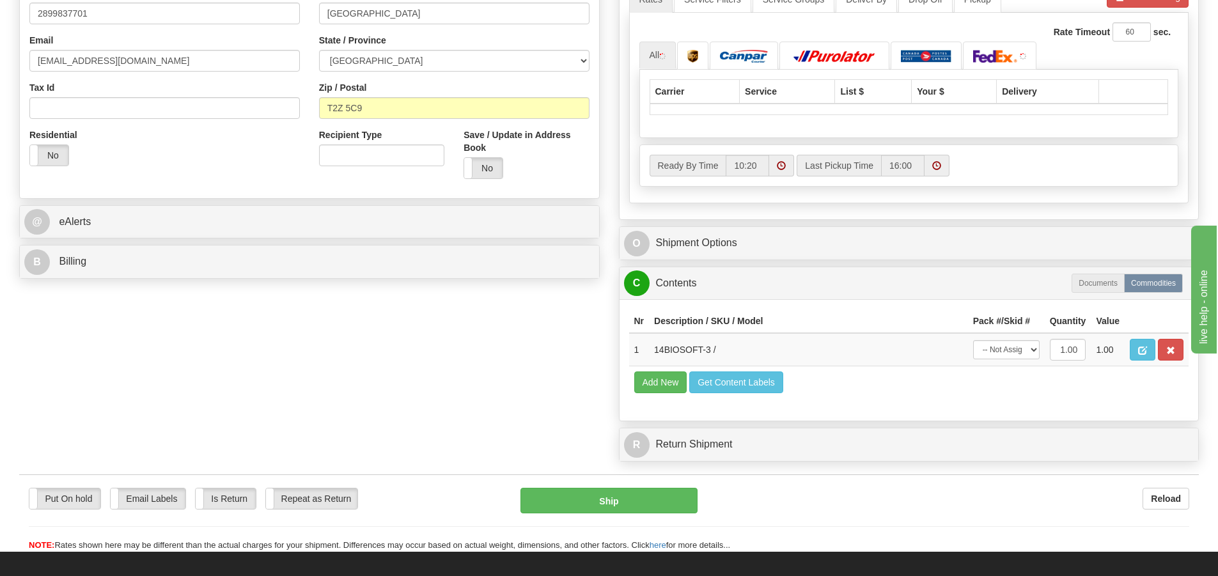
scroll to position [401, 0]
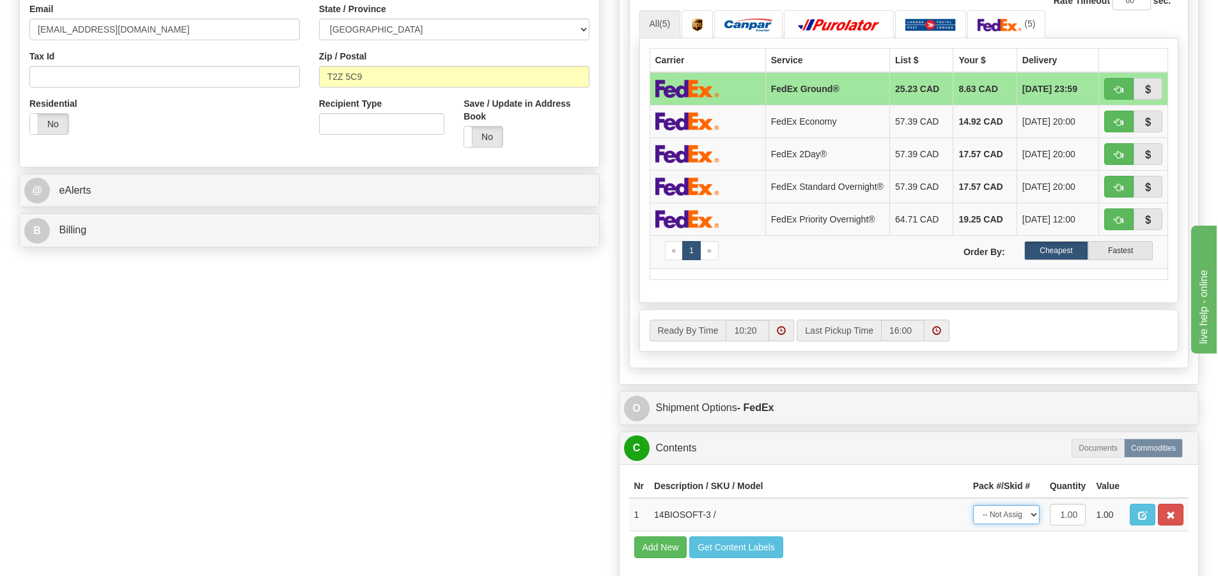
click at [1025, 518] on select "-- Not Assigned -- Package 1" at bounding box center [1006, 514] width 66 height 19
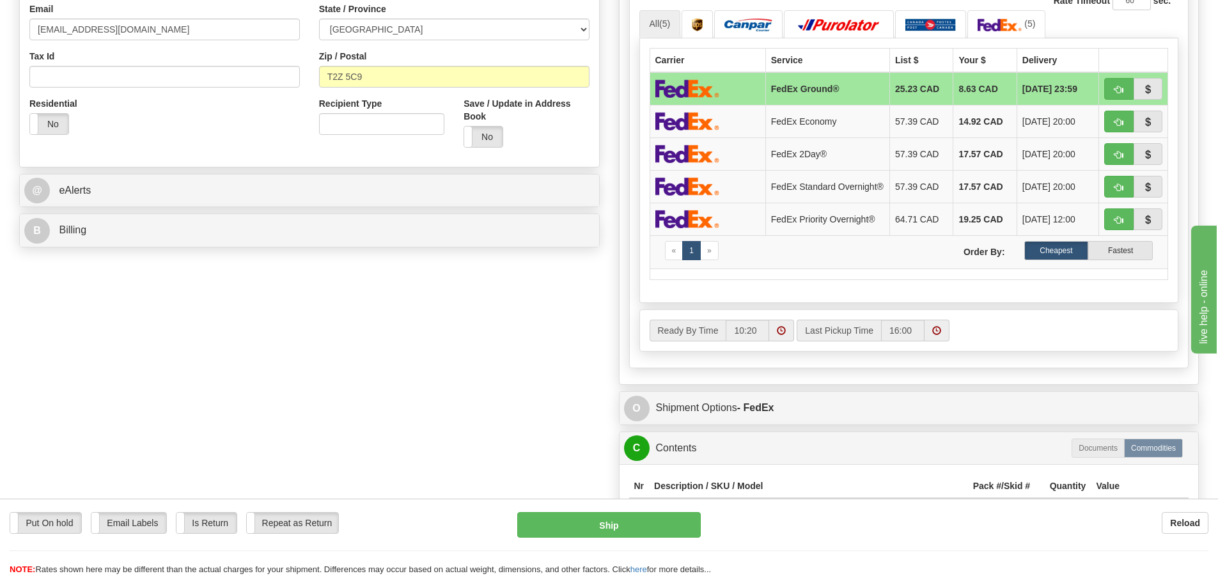
select select "0"
click at [973, 509] on select "-- Not Assigned -- Package 1" at bounding box center [1006, 514] width 66 height 19
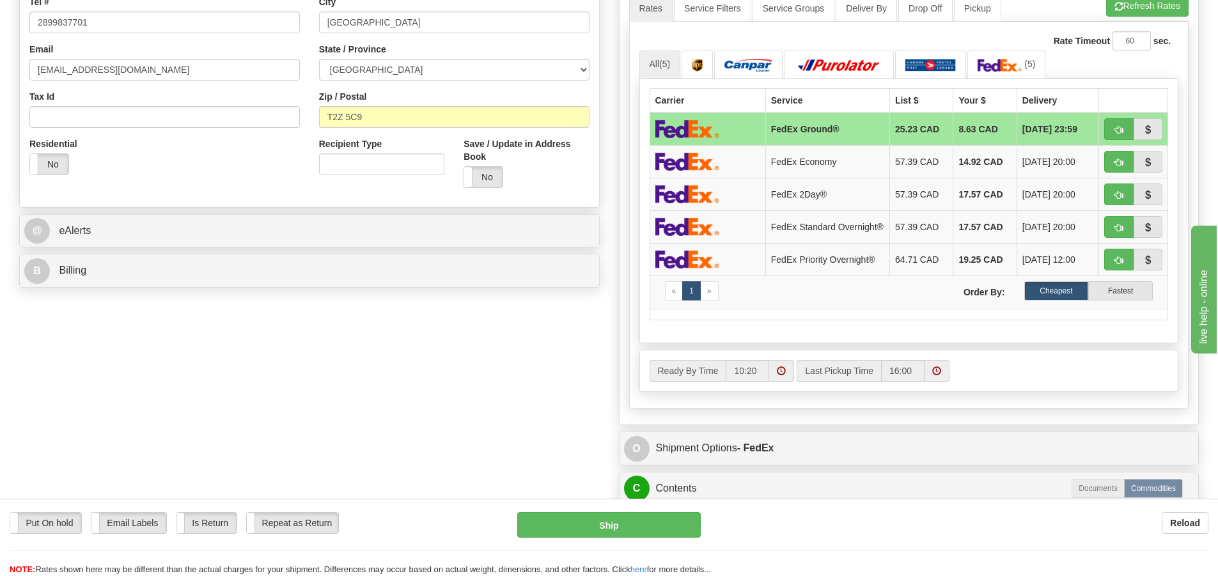
scroll to position [240, 0]
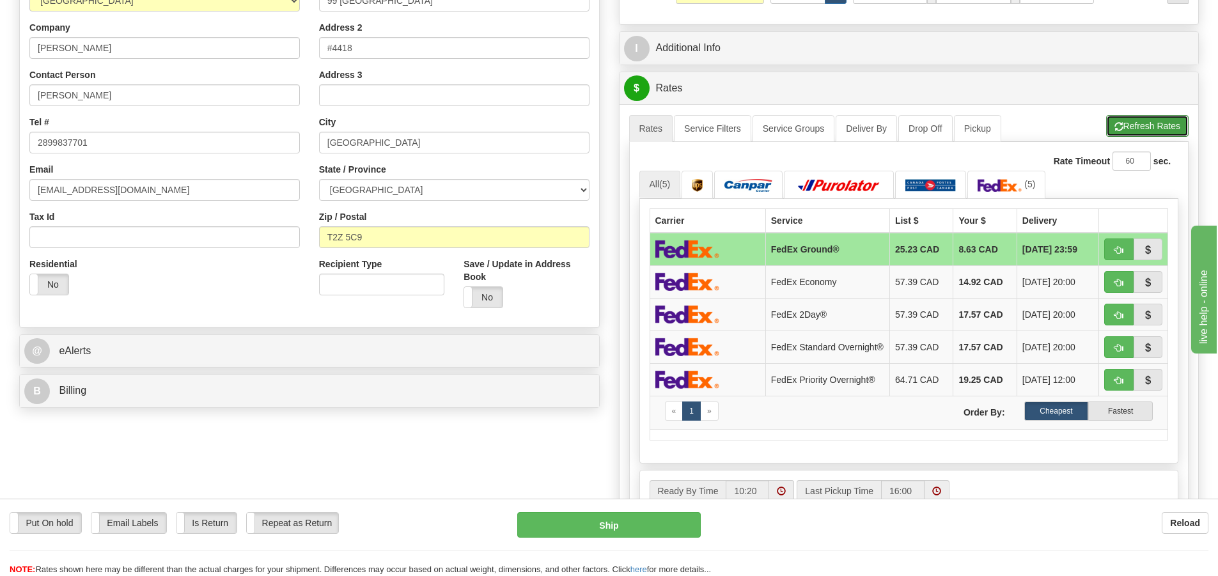
click at [1121, 125] on button "Refresh Rates" at bounding box center [1147, 126] width 82 height 22
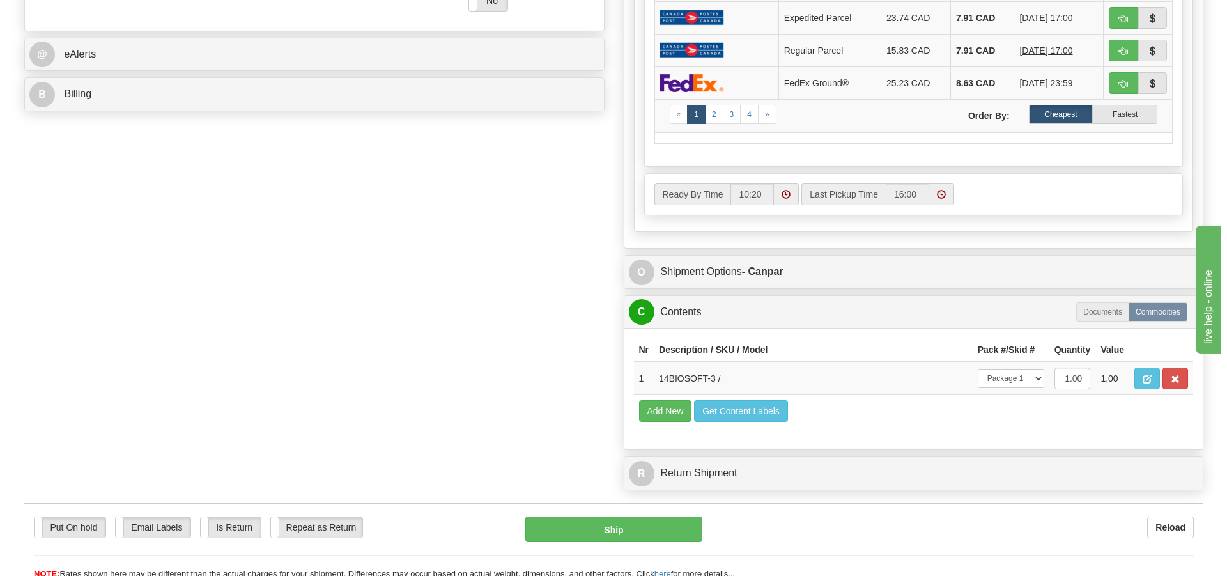
scroll to position [611, 0]
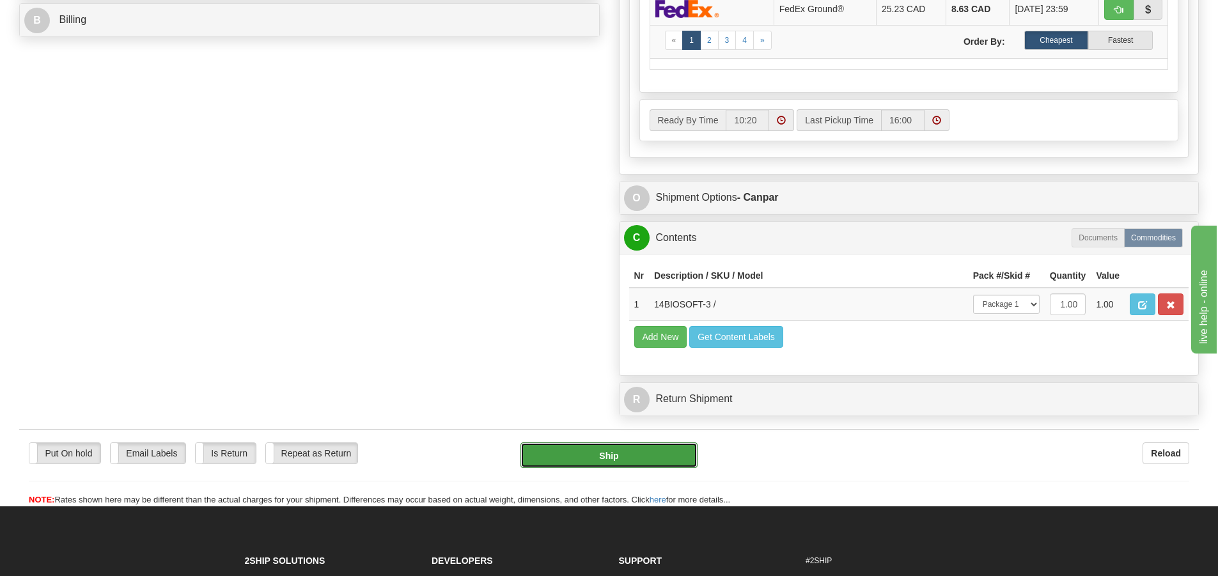
click at [619, 449] on button "Ship" at bounding box center [608, 455] width 177 height 26
type input "1"
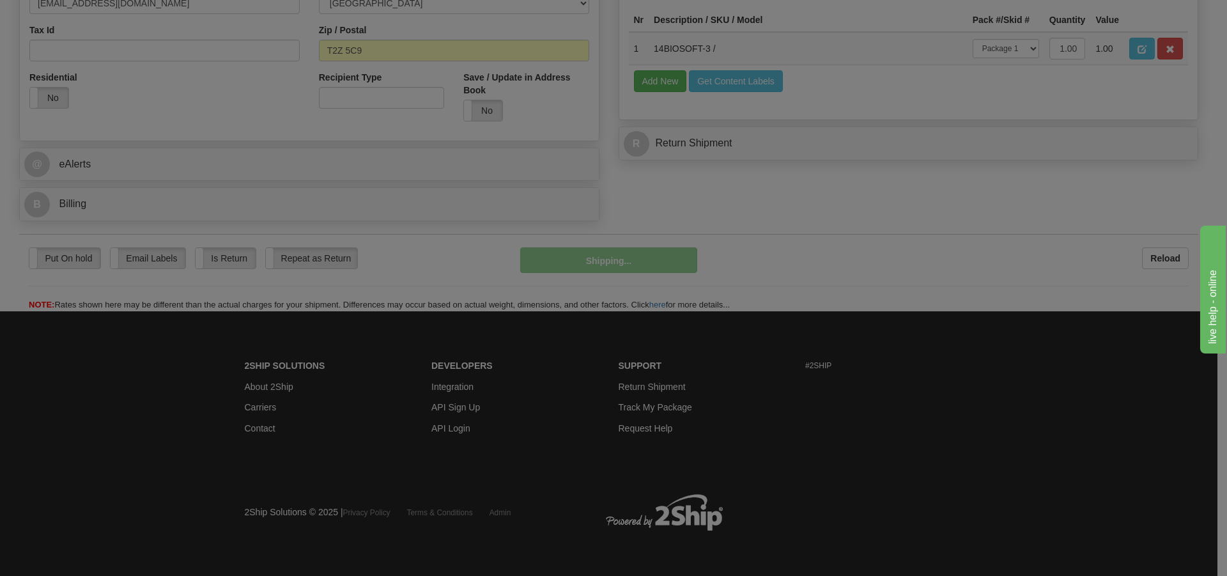
scroll to position [428, 0]
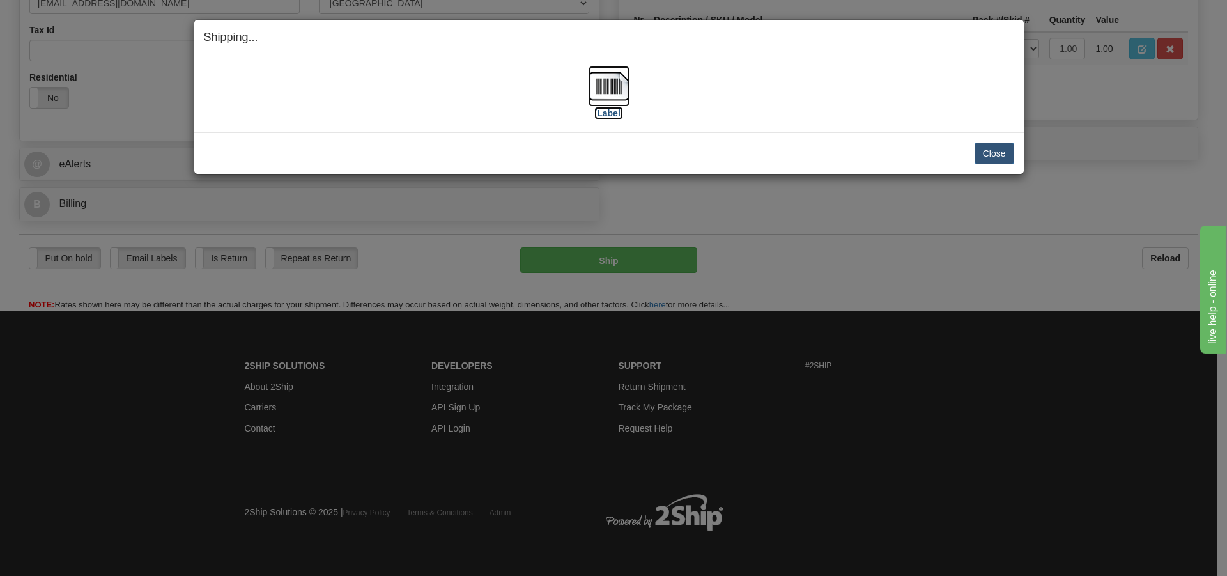
click at [606, 75] on img at bounding box center [609, 86] width 41 height 41
click at [990, 158] on button "Close" at bounding box center [995, 154] width 40 height 22
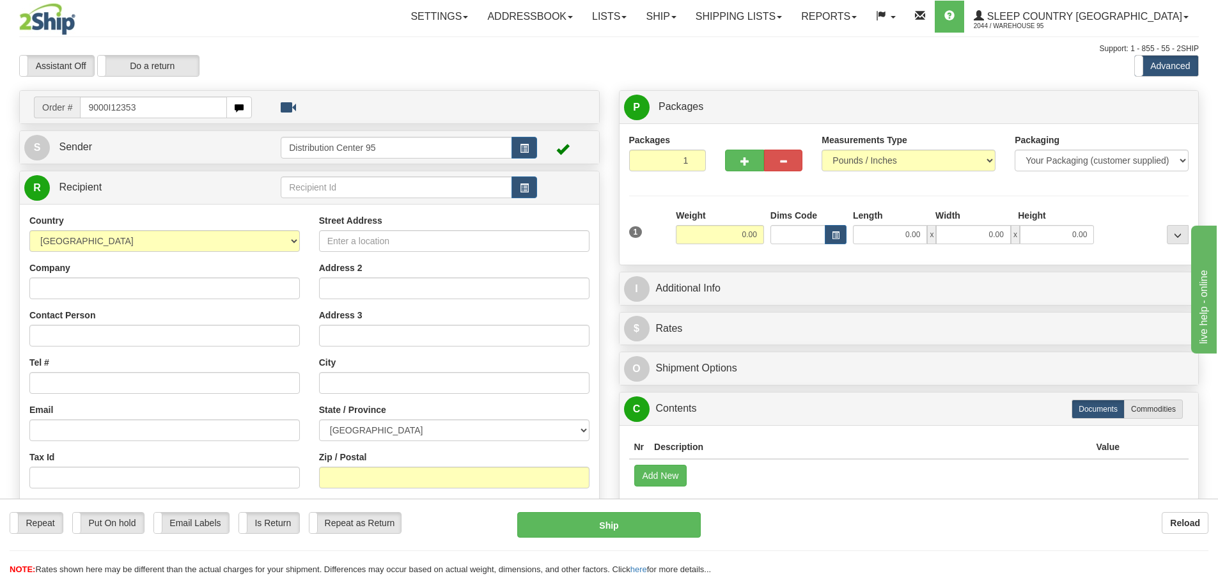
type input "9000I123530"
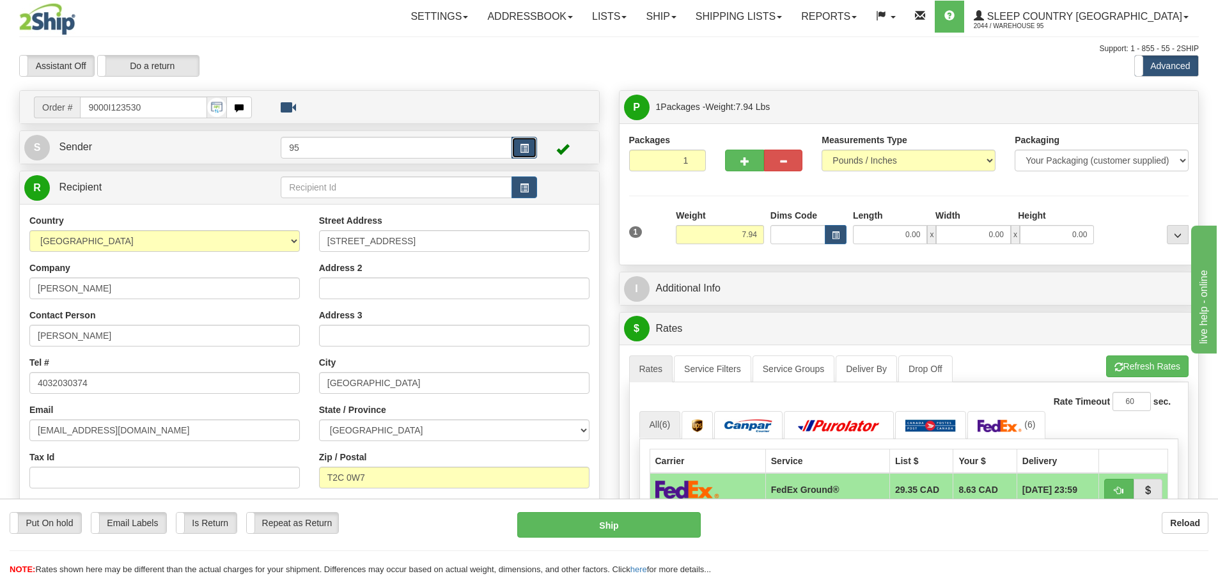
click at [528, 151] on span "button" at bounding box center [524, 148] width 9 height 8
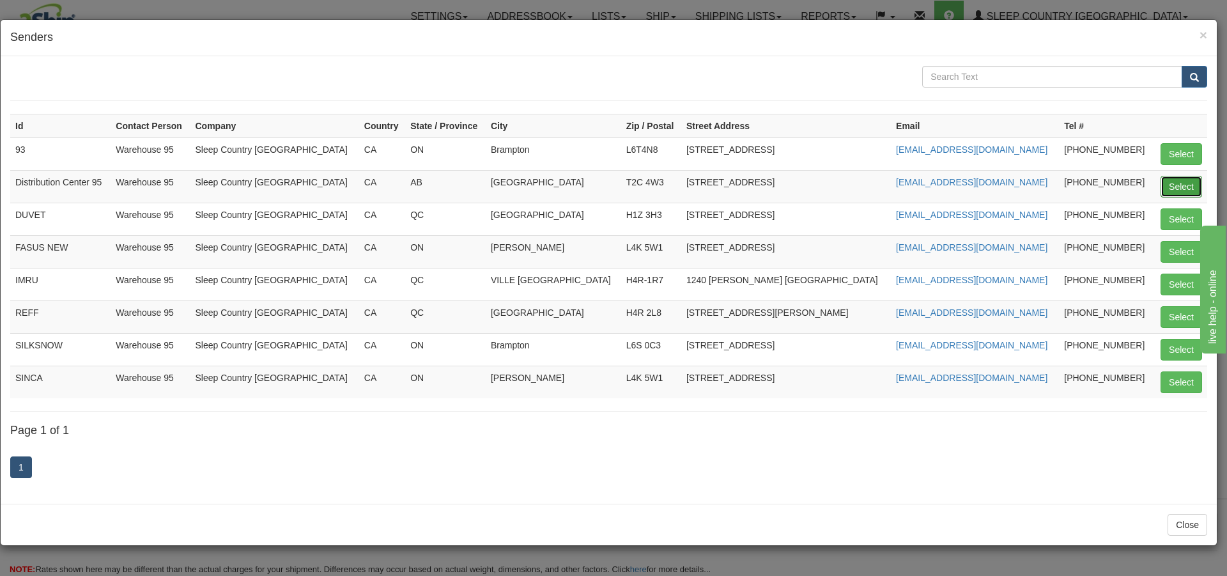
click at [1175, 189] on button "Select" at bounding box center [1182, 187] width 42 height 22
type input "Distribution Center 95"
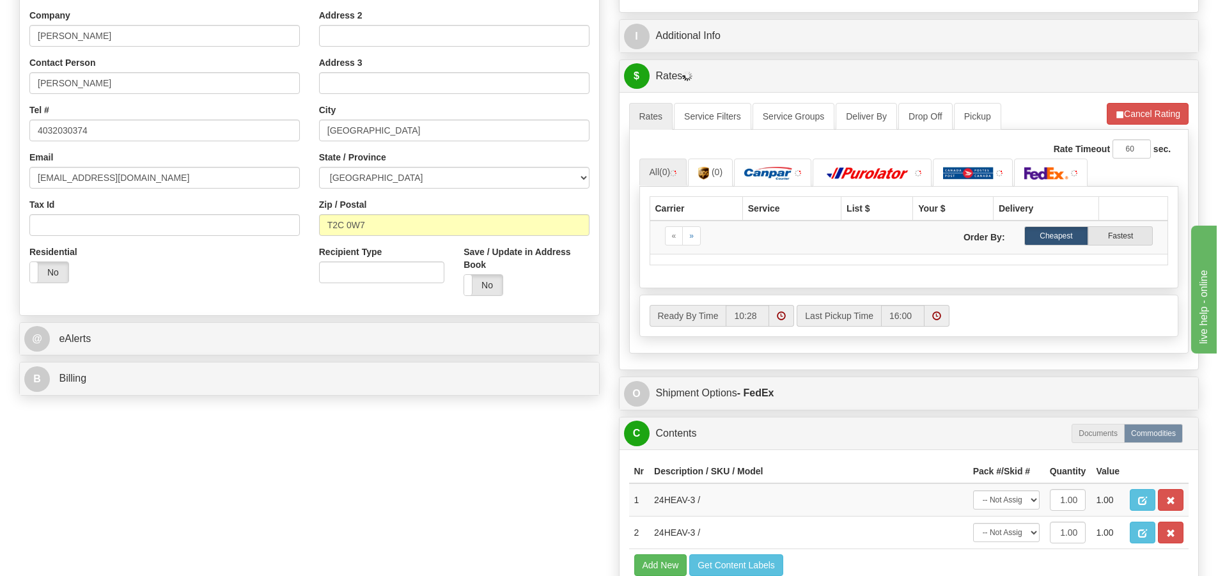
scroll to position [539, 0]
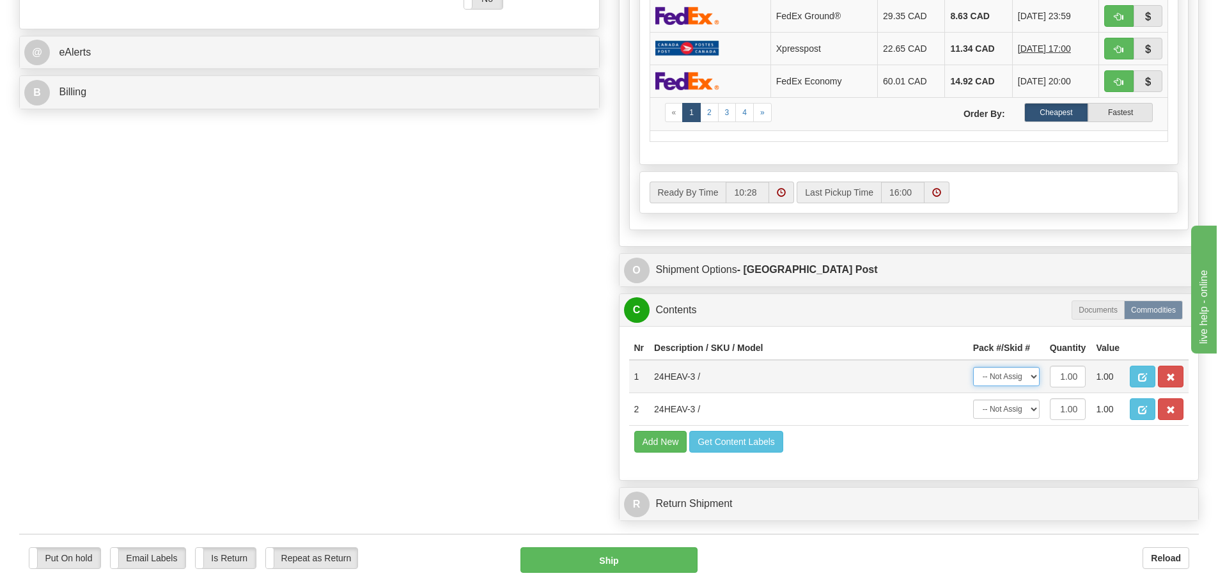
click at [1009, 368] on select "-- Not Assigned -- Package 1" at bounding box center [1006, 376] width 66 height 19
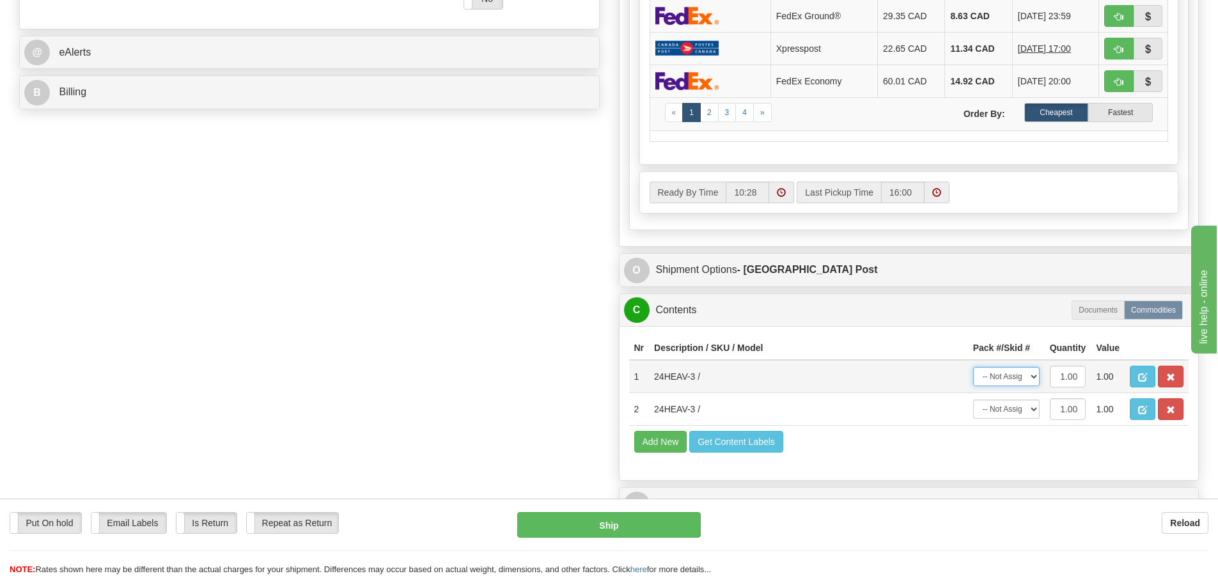
select select "0"
click at [973, 367] on select "-- Not Assigned -- Package 1" at bounding box center [1006, 376] width 66 height 19
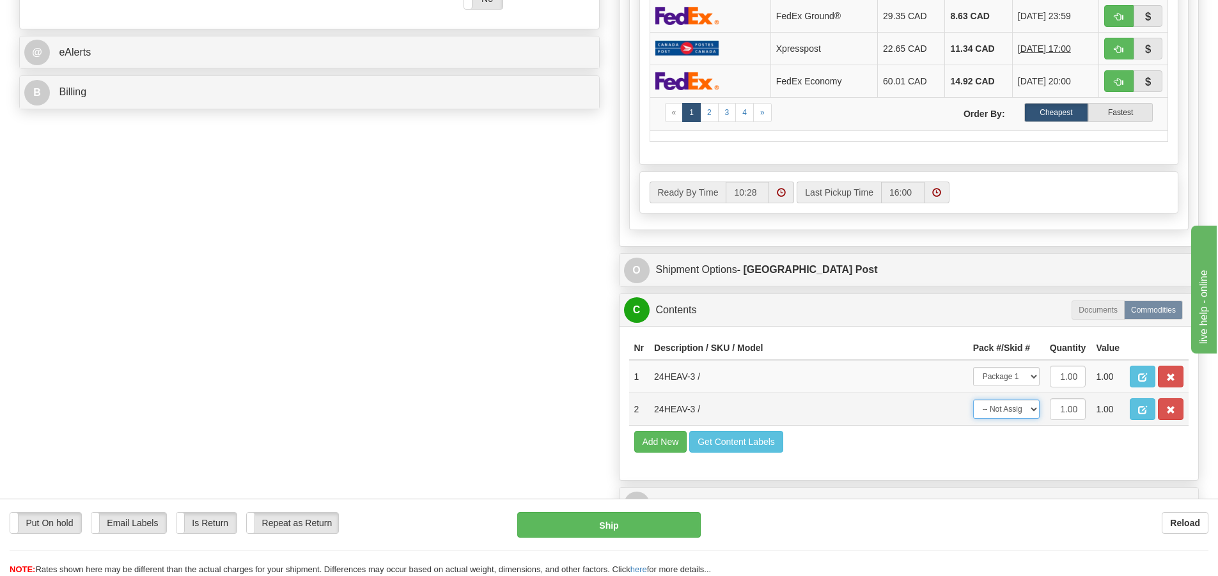
click at [1011, 406] on select "-- Not Assigned -- Package 1" at bounding box center [1006, 408] width 66 height 19
select select "0"
click at [973, 399] on select "-- Not Assigned -- Package 1" at bounding box center [1006, 408] width 66 height 19
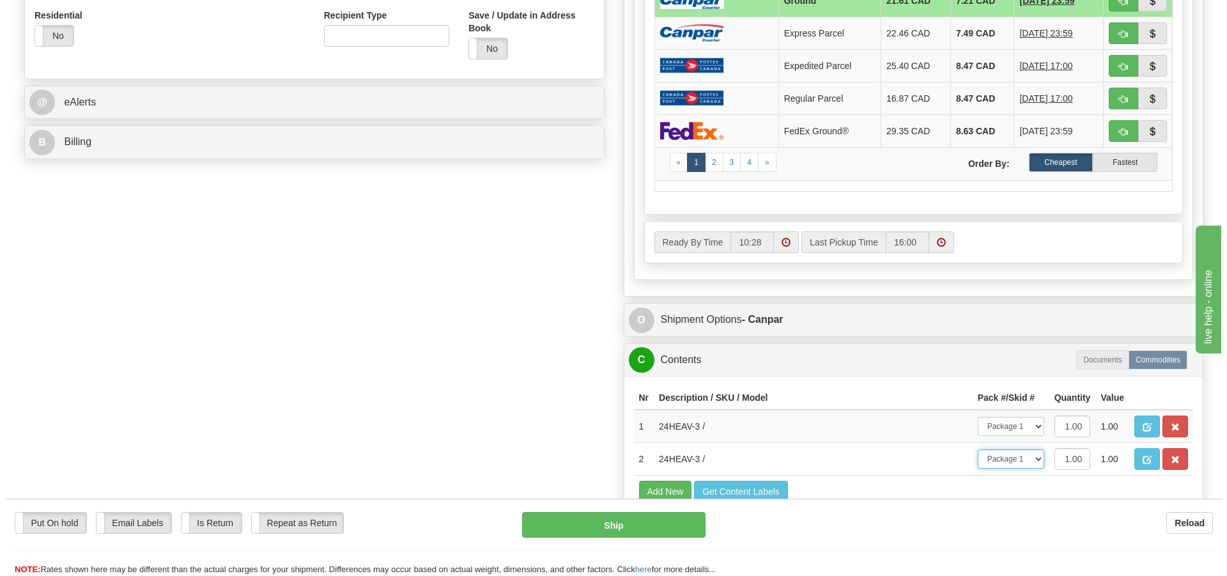
scroll to position [675, 0]
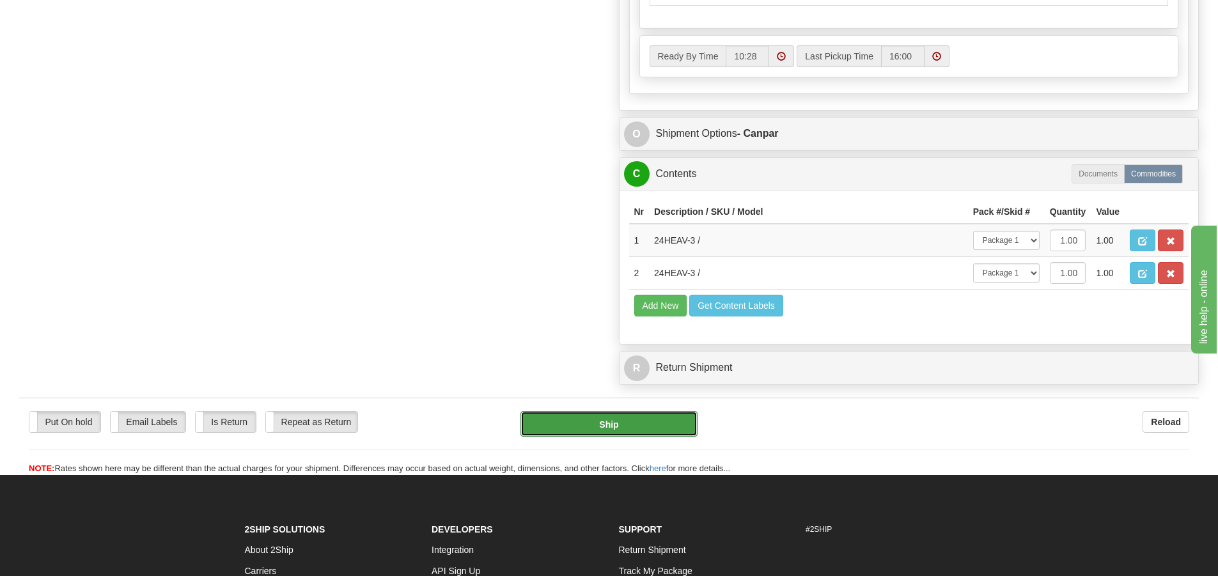
click at [568, 420] on button "Ship" at bounding box center [608, 424] width 177 height 26
type input "1"
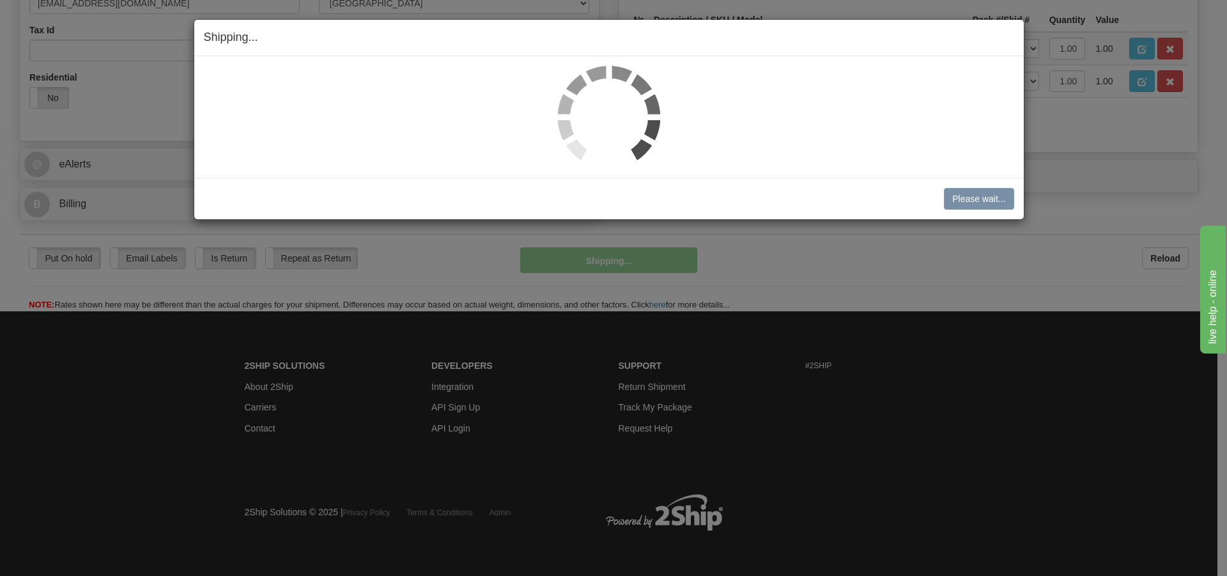
scroll to position [399, 0]
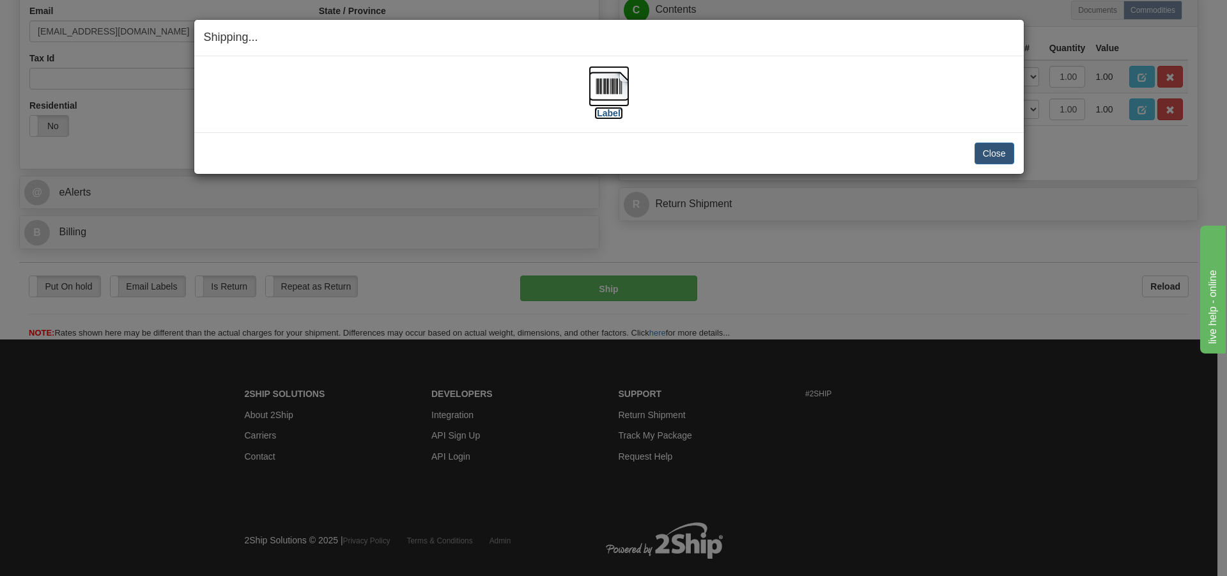
click at [601, 88] on img at bounding box center [609, 86] width 41 height 41
click at [989, 159] on button "Close" at bounding box center [995, 154] width 40 height 22
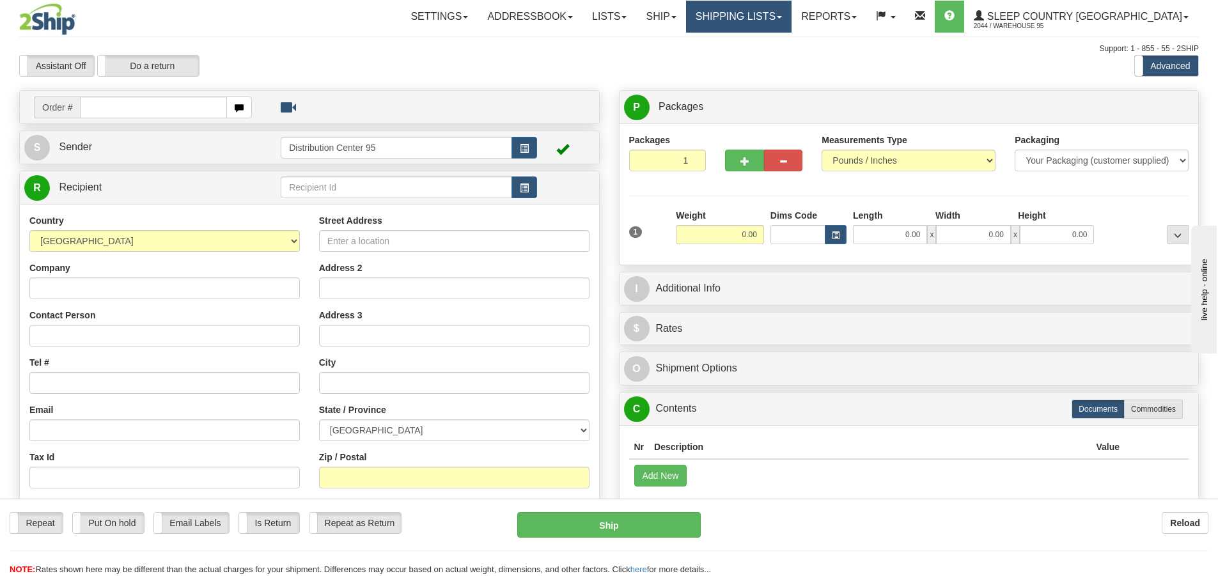
click at [791, 12] on link "Shipping lists" at bounding box center [738, 17] width 105 height 32
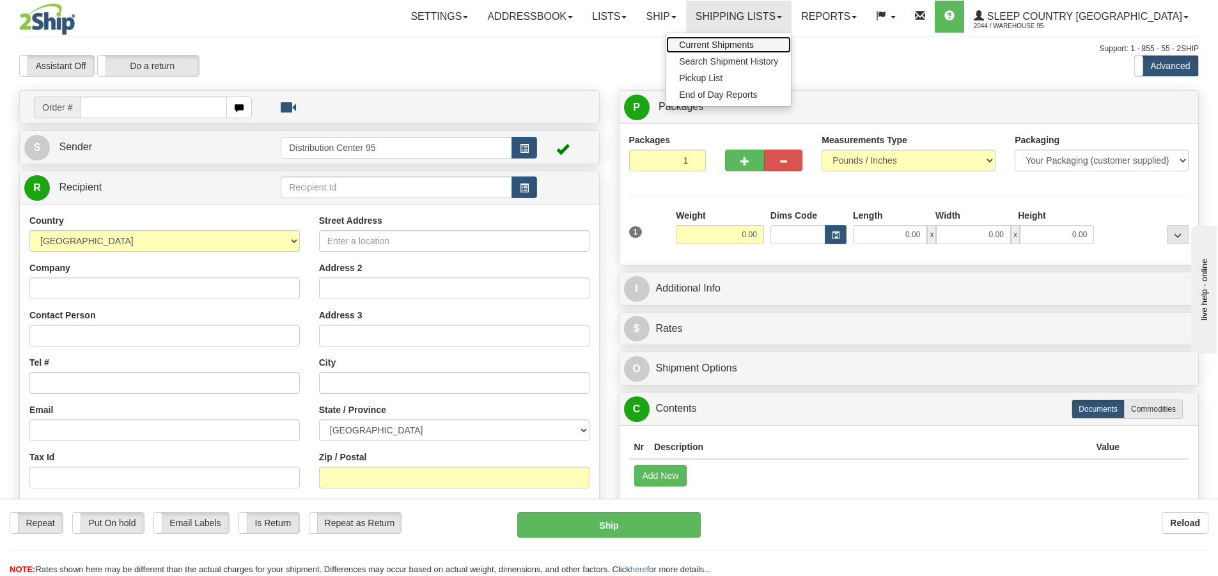
click at [754, 41] on span "Current Shipments" at bounding box center [716, 45] width 75 height 10
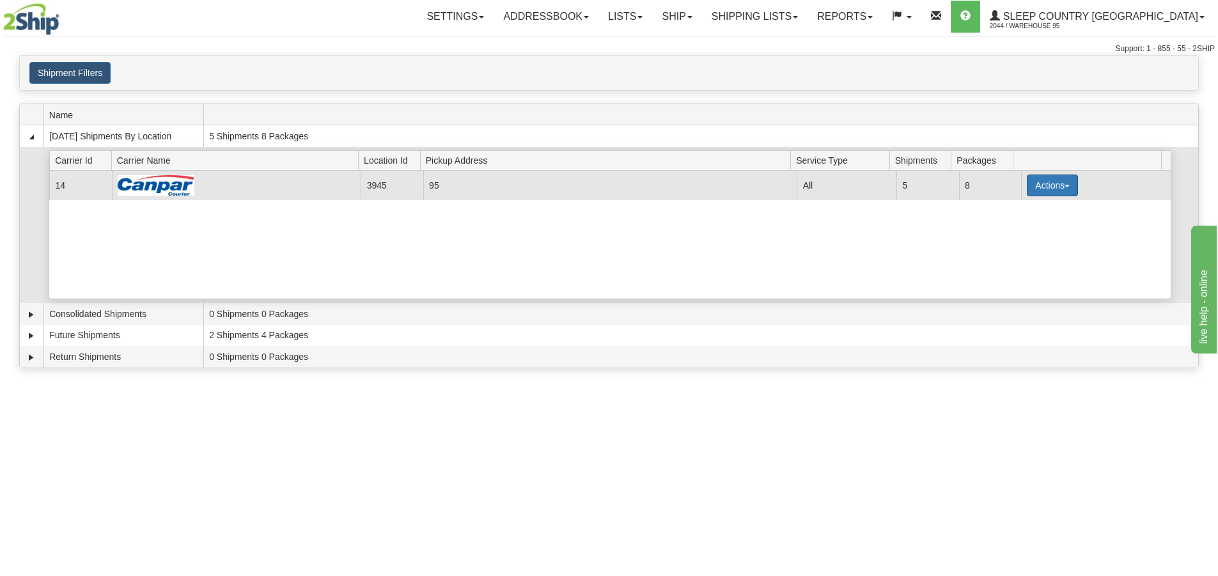
click at [1028, 178] on button "Actions" at bounding box center [1052, 185] width 51 height 22
click at [1017, 228] on span "Close" at bounding box center [1002, 225] width 29 height 9
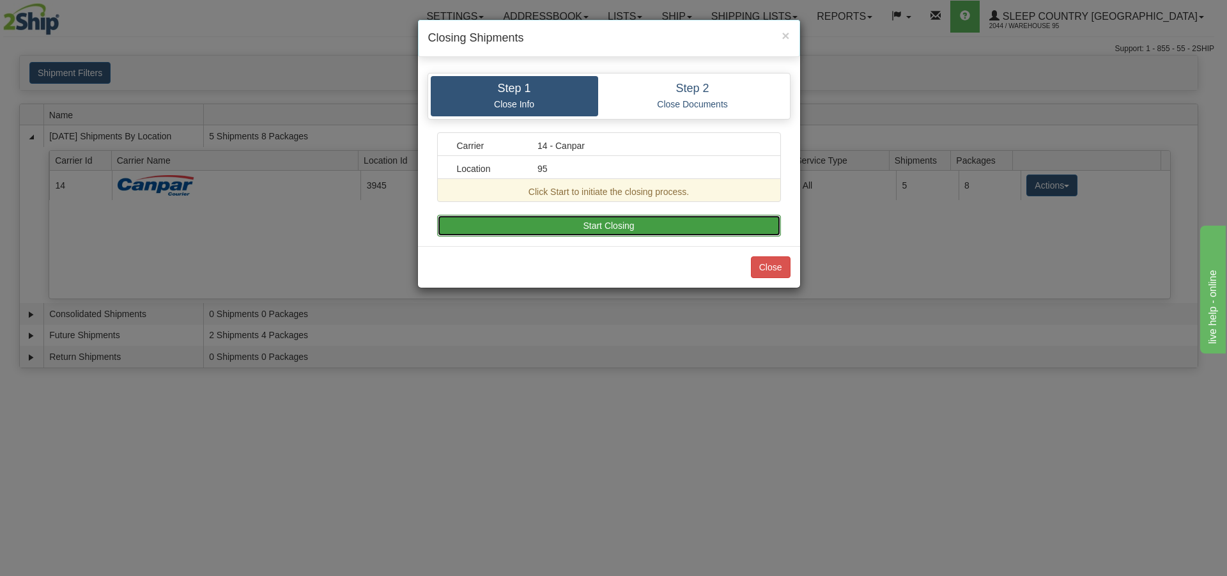
click at [673, 227] on button "Start Closing" at bounding box center [609, 226] width 344 height 22
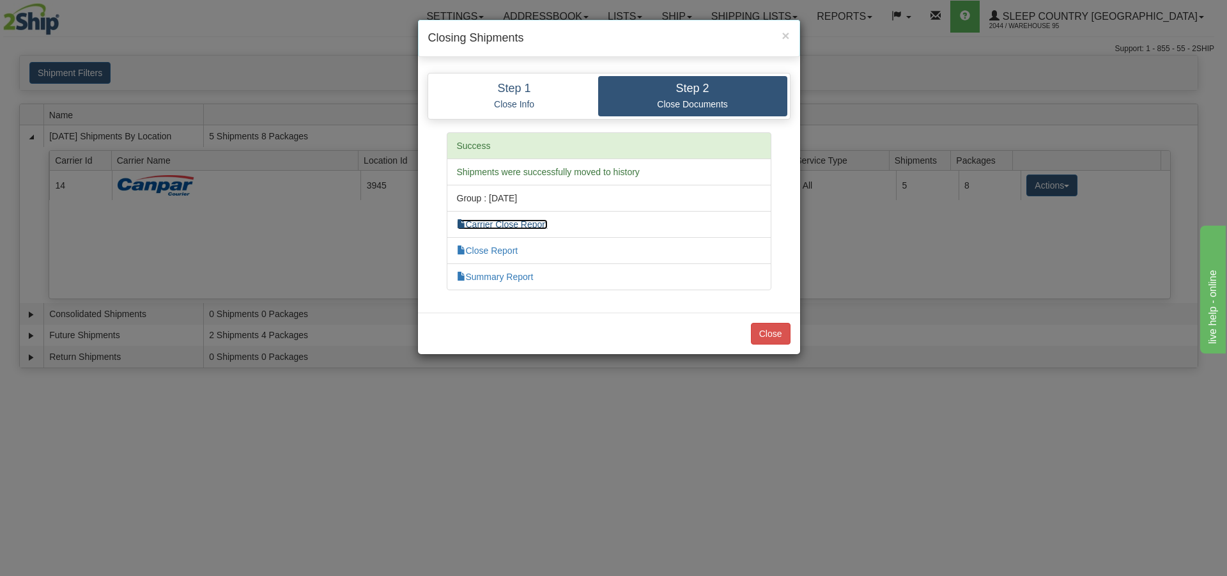
click at [523, 224] on link "Carrier Close Report" at bounding box center [502, 224] width 91 height 10
click at [502, 274] on link "Summary Report" at bounding box center [495, 277] width 77 height 10
click at [768, 334] on button "Close" at bounding box center [771, 334] width 40 height 22
